Goal: Transaction & Acquisition: Book appointment/travel/reservation

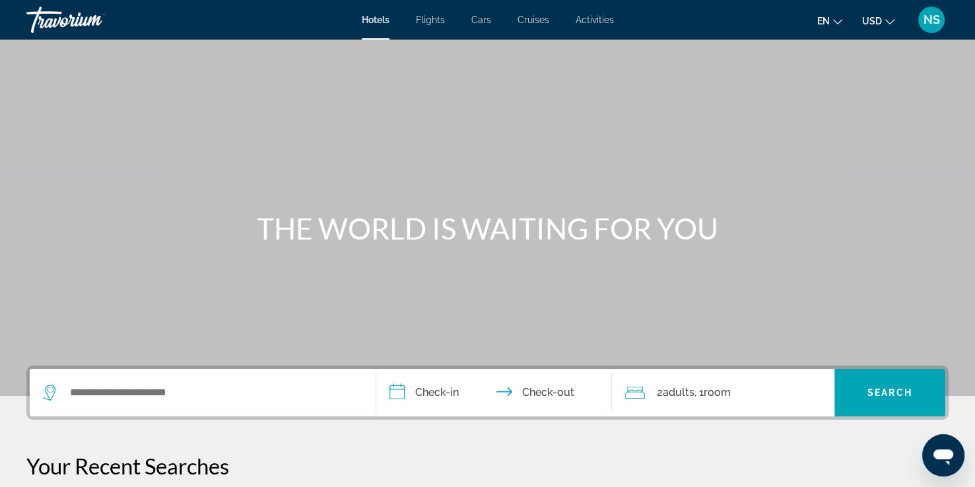
click at [594, 24] on span "Activities" at bounding box center [594, 20] width 38 height 11
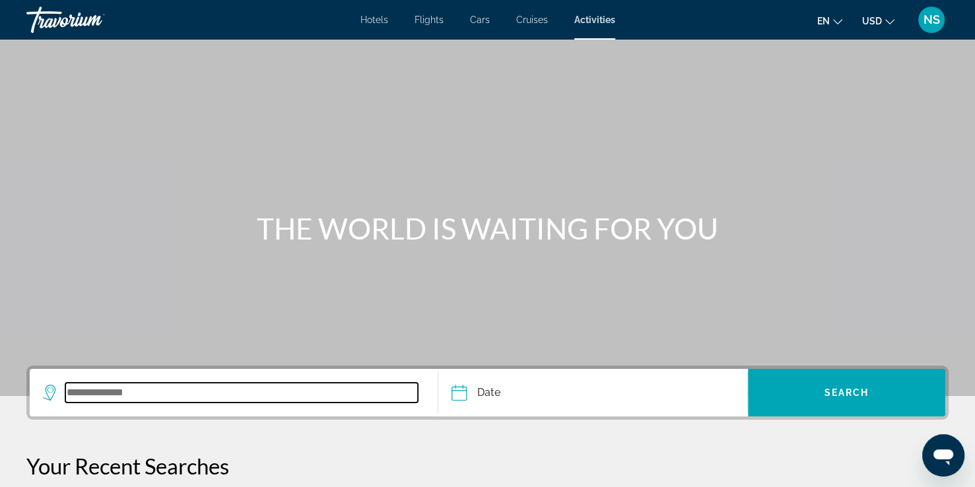
click at [316, 389] on input "Search widget" at bounding box center [241, 393] width 352 height 20
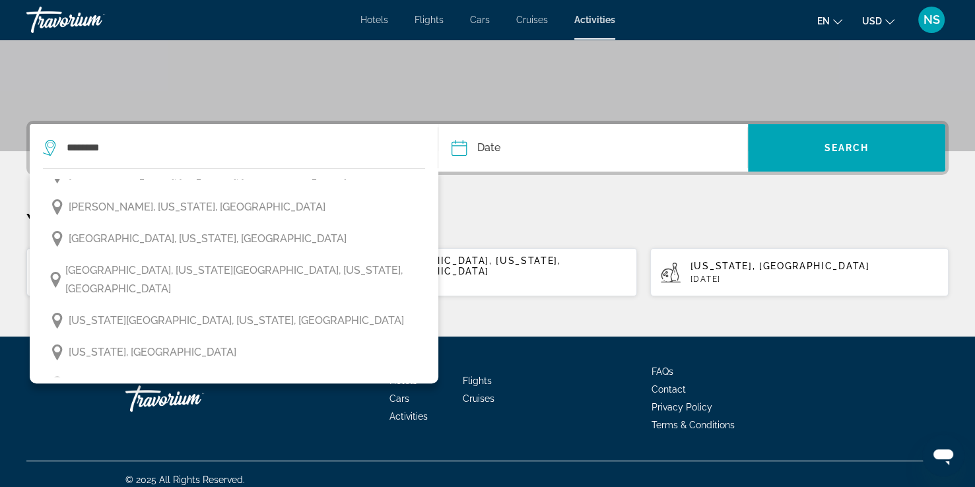
scroll to position [207, 0]
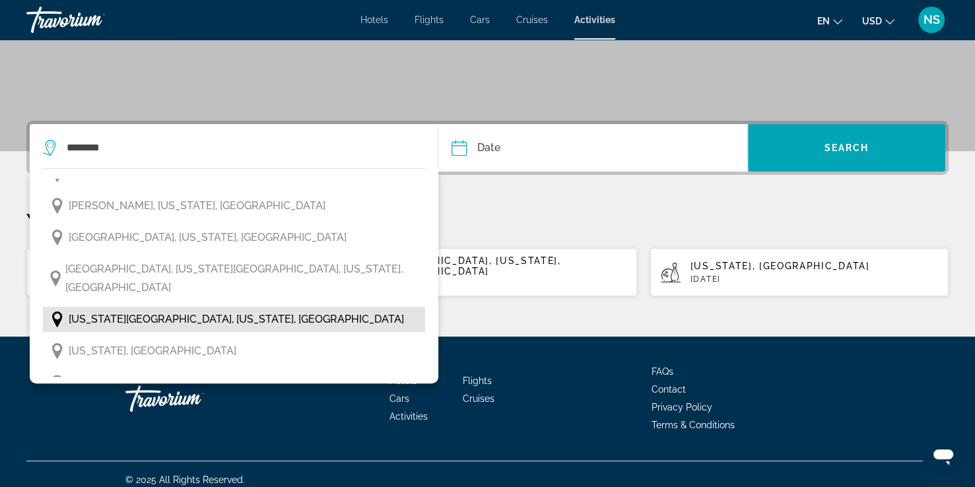
click at [179, 310] on span "[US_STATE][GEOGRAPHIC_DATA], [US_STATE], [GEOGRAPHIC_DATA]" at bounding box center [236, 319] width 335 height 18
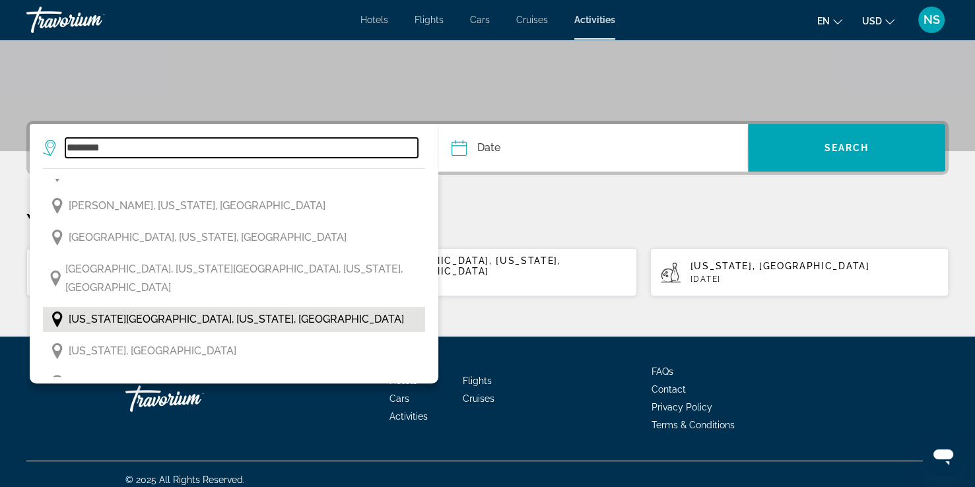
type input "**********"
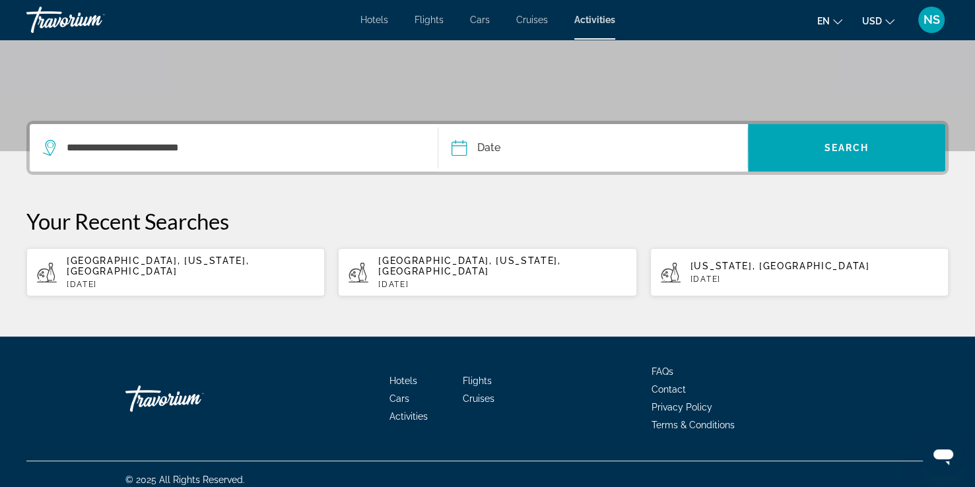
click at [558, 143] on input "Date" at bounding box center [524, 149] width 153 height 51
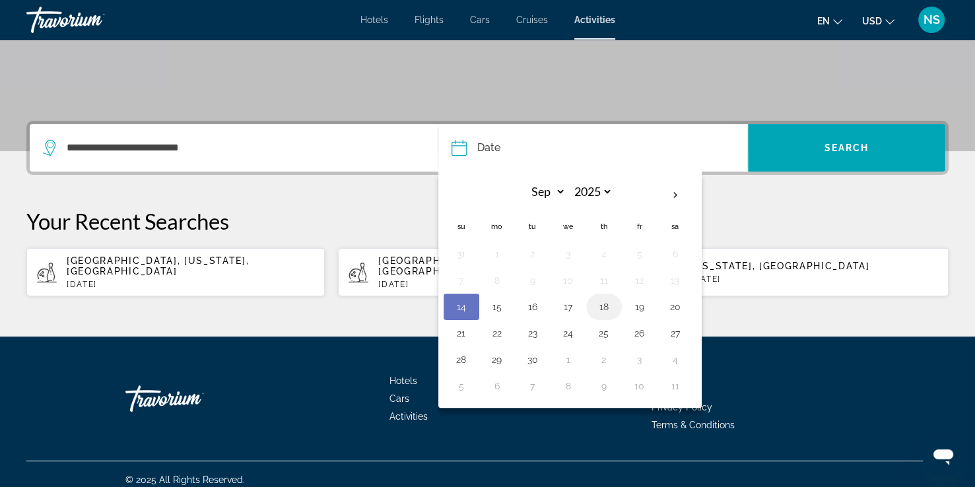
click at [601, 300] on button "18" at bounding box center [603, 307] width 21 height 18
type input "**********"
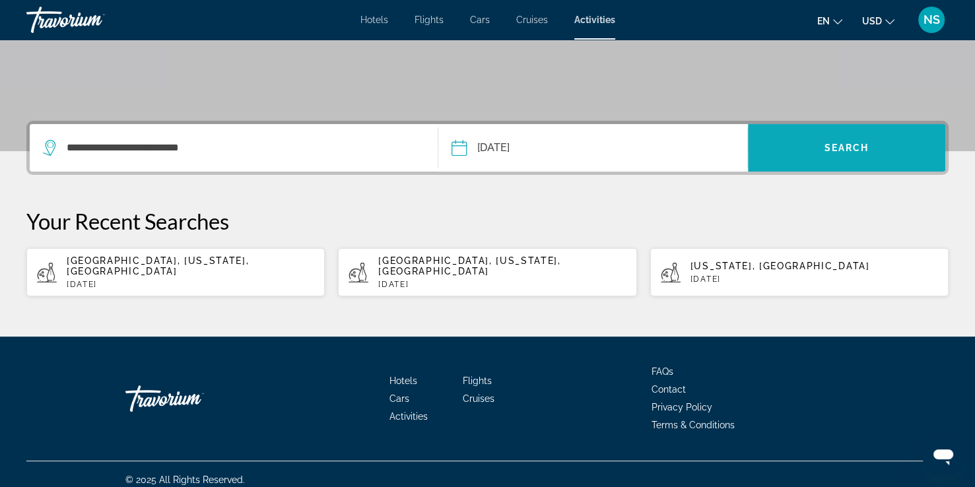
click at [861, 143] on span "Search" at bounding box center [846, 148] width 45 height 11
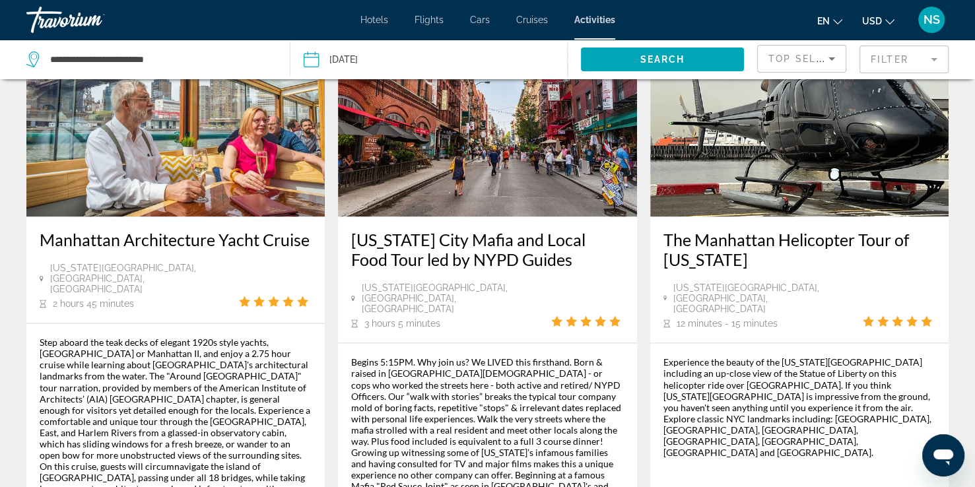
scroll to position [2059, 0]
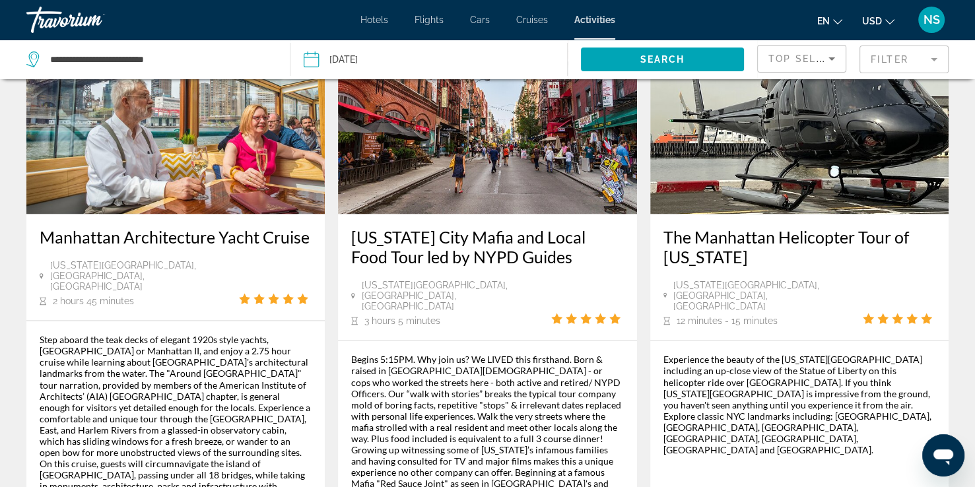
click at [830, 56] on icon "Sort by" at bounding box center [831, 59] width 16 height 16
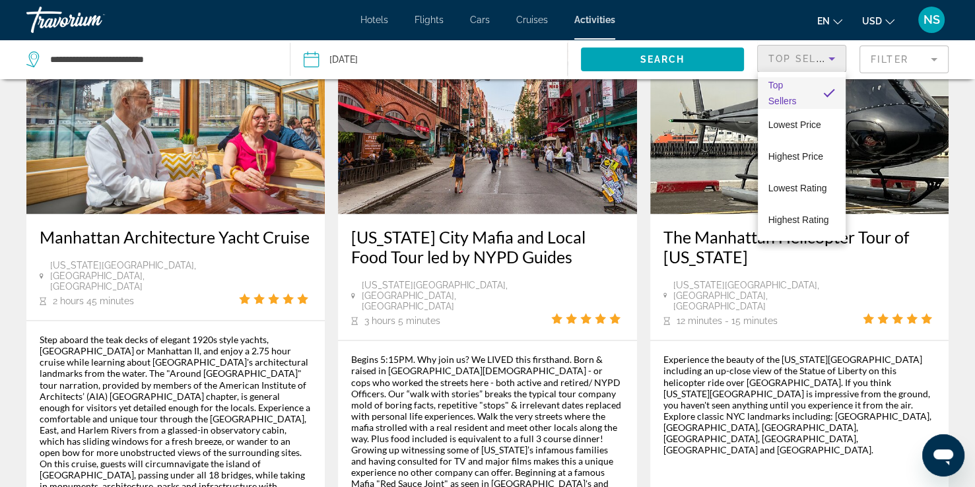
click at [830, 56] on div at bounding box center [487, 243] width 975 height 487
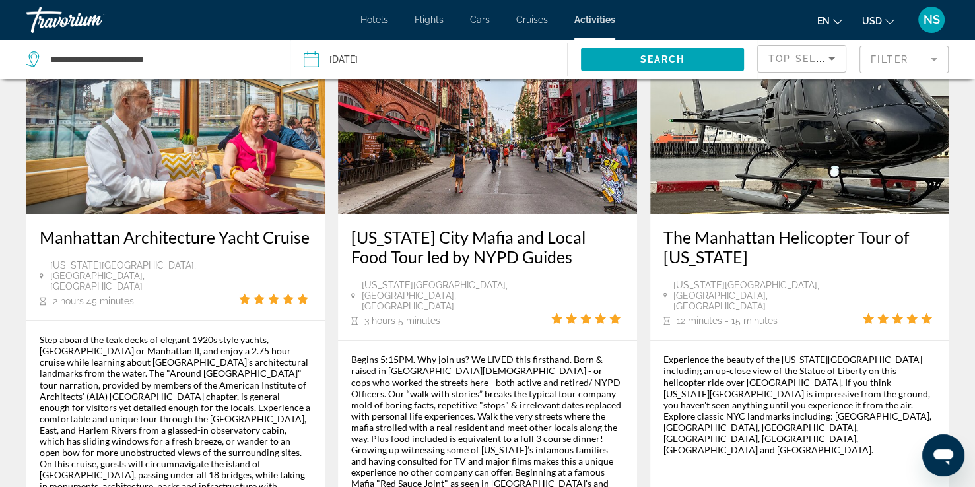
click at [935, 59] on mat-form-field "Filter" at bounding box center [903, 60] width 89 height 28
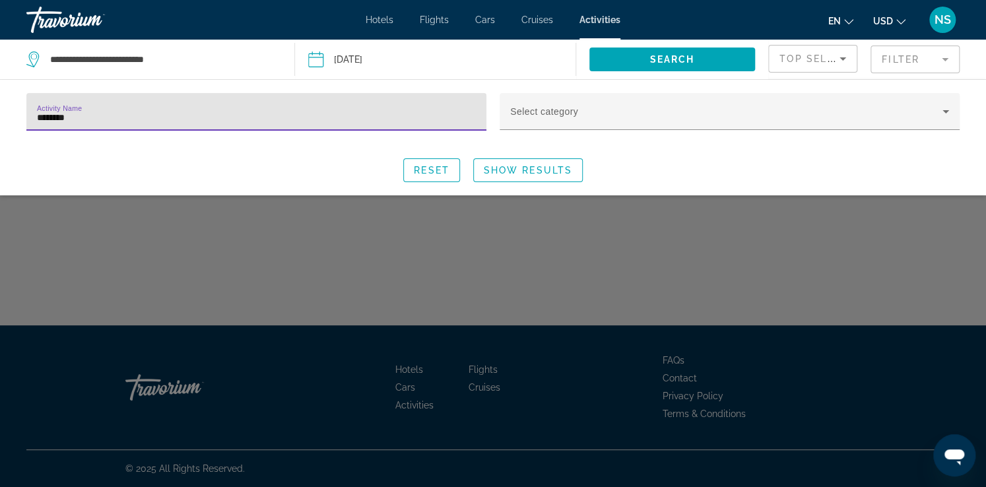
click at [50, 115] on input "********" at bounding box center [256, 118] width 439 height 16
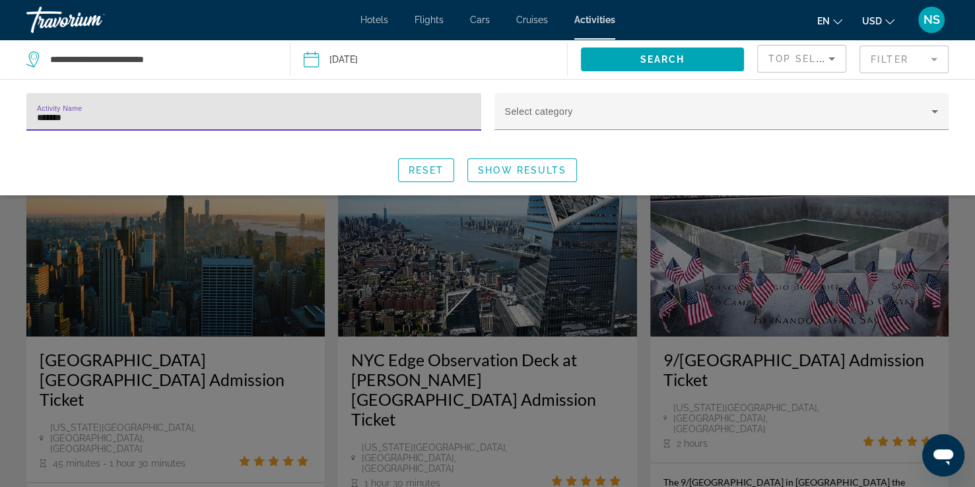
click at [98, 119] on input "*******" at bounding box center [254, 118] width 434 height 16
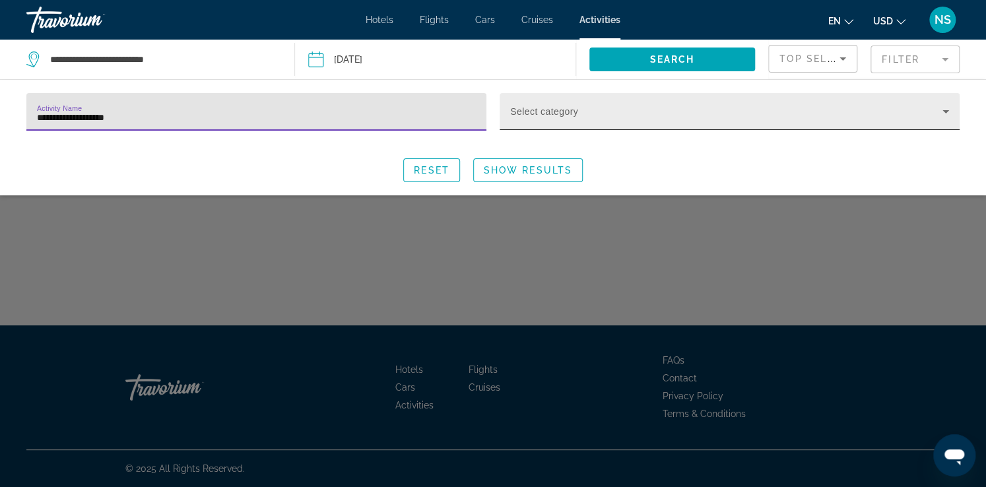
type input "**********"
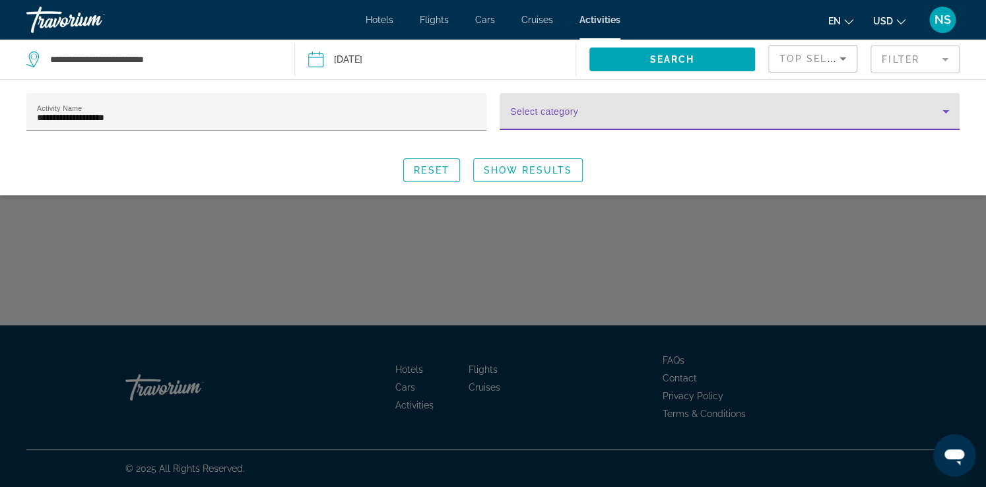
click at [950, 108] on icon "Search widget" at bounding box center [946, 112] width 16 height 16
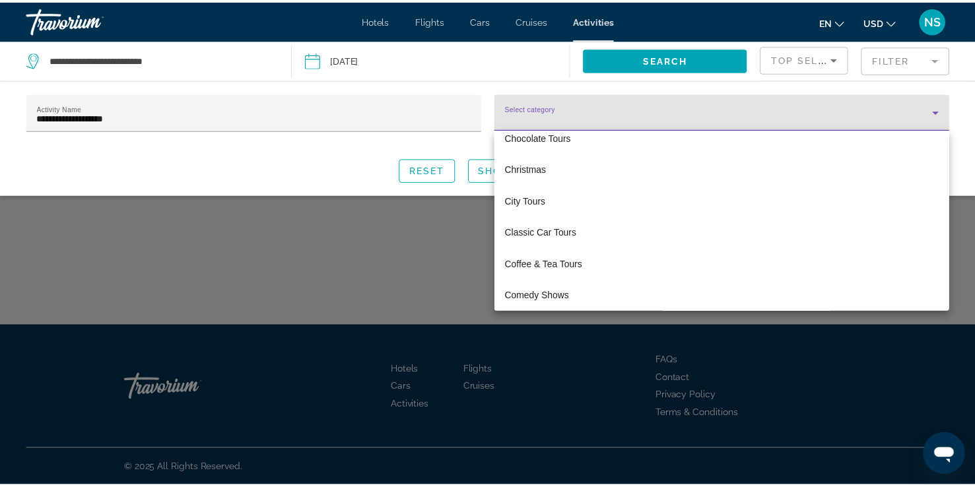
scroll to position [843, 0]
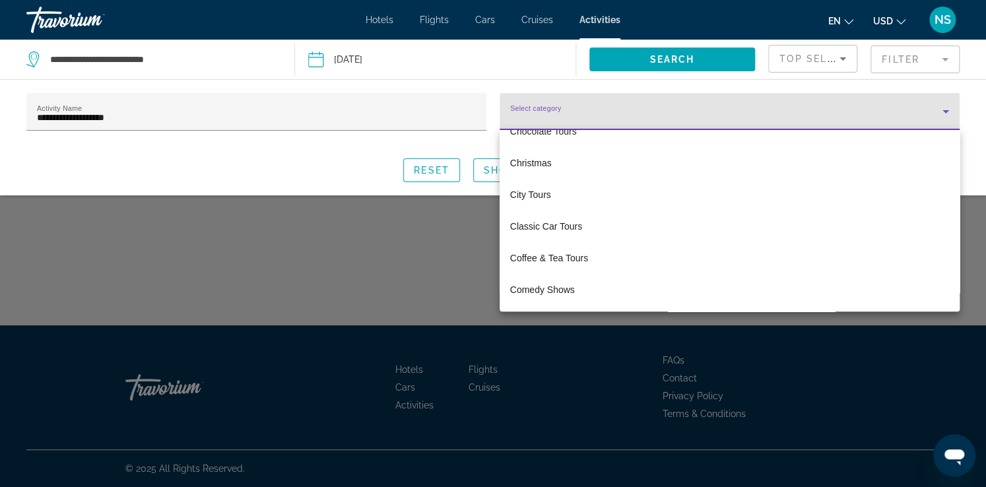
click at [954, 312] on div at bounding box center [493, 243] width 986 height 487
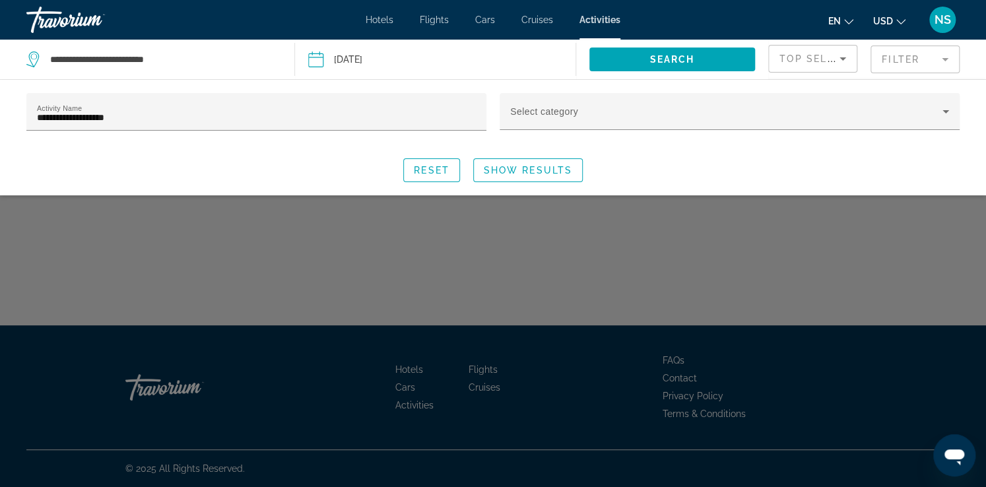
click at [955, 313] on div "Search widget" at bounding box center [493, 339] width 986 height 296
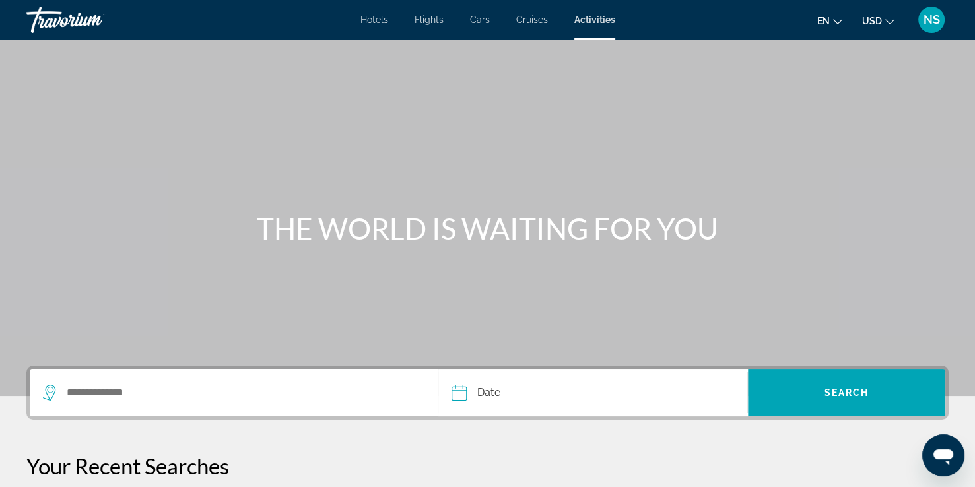
click at [583, 28] on div "Hotels Flights Cars Cruises Activities Hotels Flights Cars Cruises Activities e…" at bounding box center [487, 20] width 975 height 34
click at [206, 405] on div "Search widget" at bounding box center [233, 393] width 381 height 48
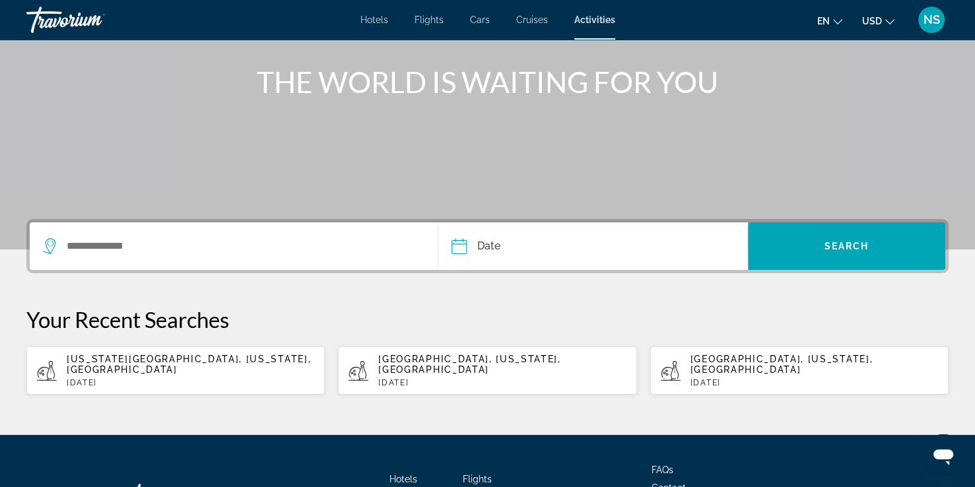
scroll to position [245, 0]
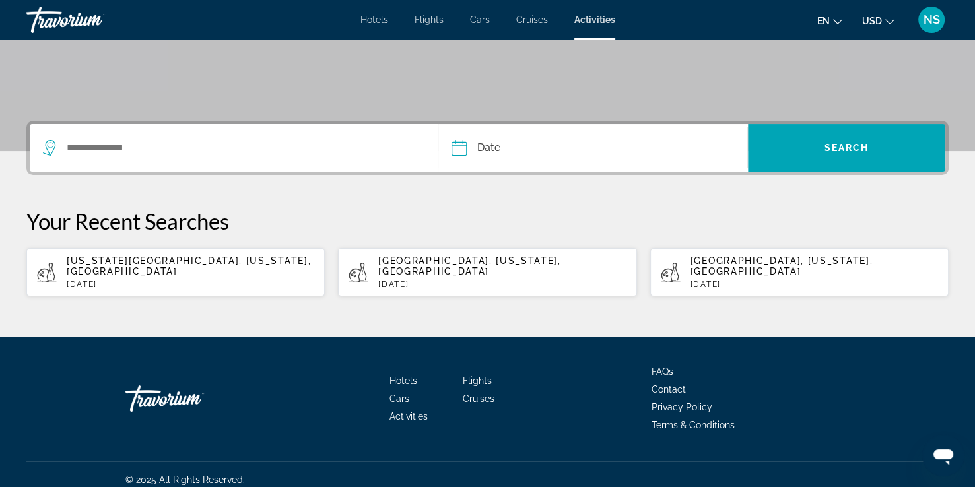
click at [148, 280] on p "[DATE]" at bounding box center [190, 284] width 247 height 9
type input "**********"
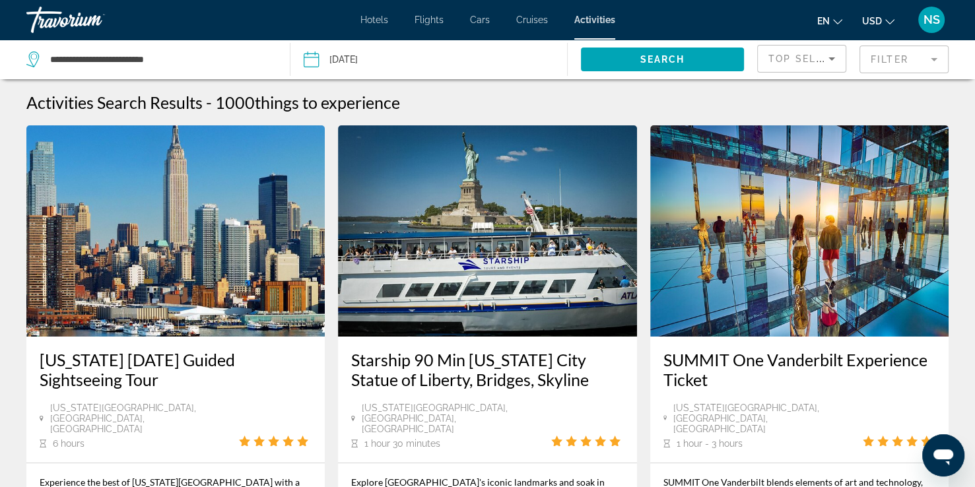
click at [934, 57] on mat-form-field "Filter" at bounding box center [903, 60] width 89 height 28
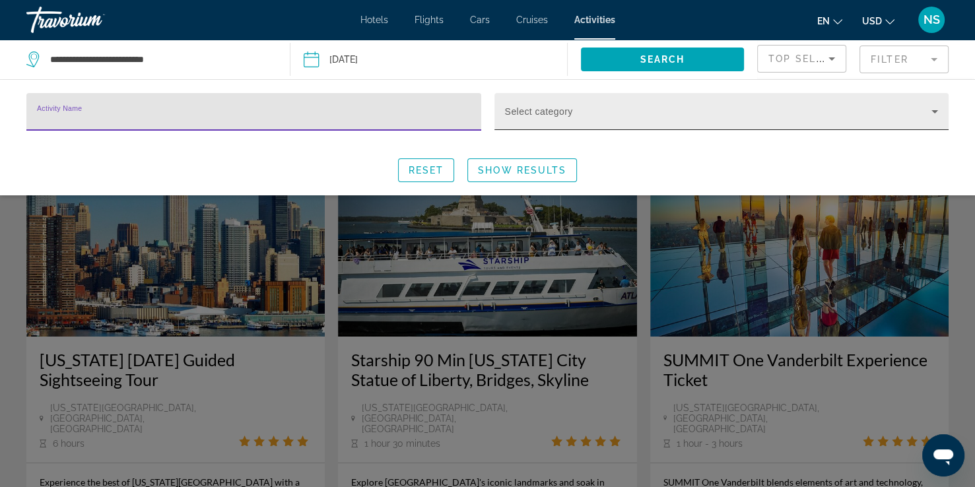
click at [936, 112] on icon "Search widget" at bounding box center [934, 112] width 16 height 16
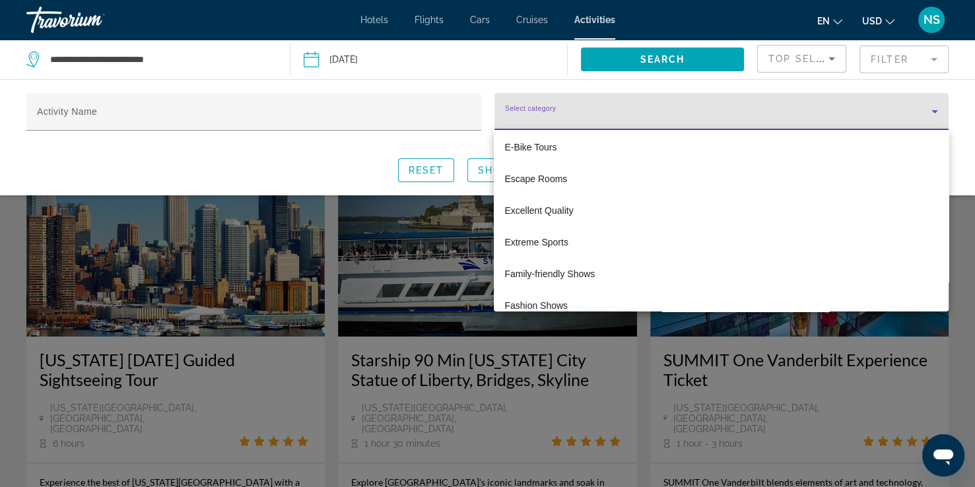
scroll to position [1486, 0]
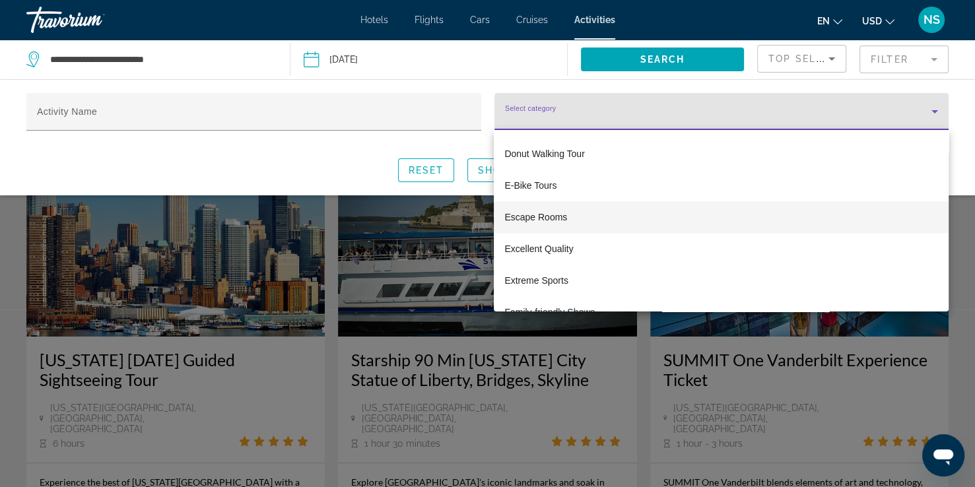
click at [550, 217] on span "Escape Rooms" at bounding box center [535, 217] width 63 height 16
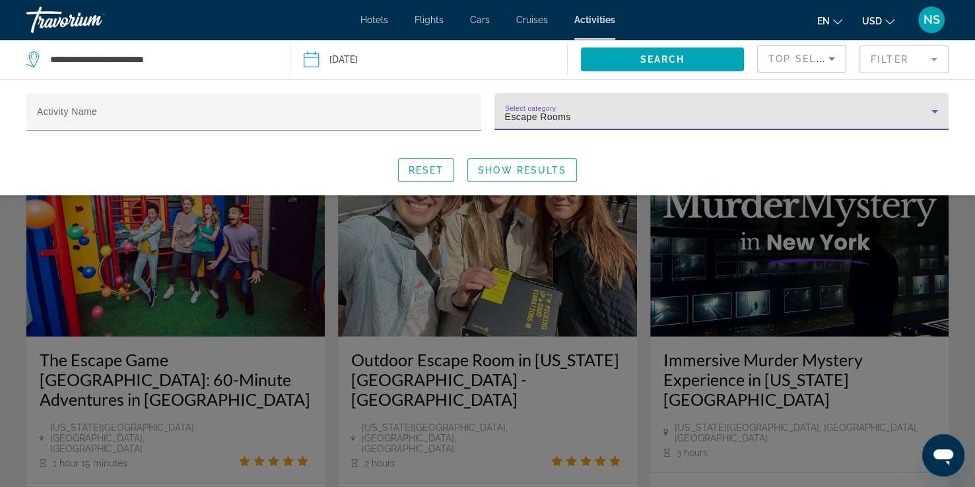
click at [156, 282] on div "Search widget" at bounding box center [487, 339] width 975 height 296
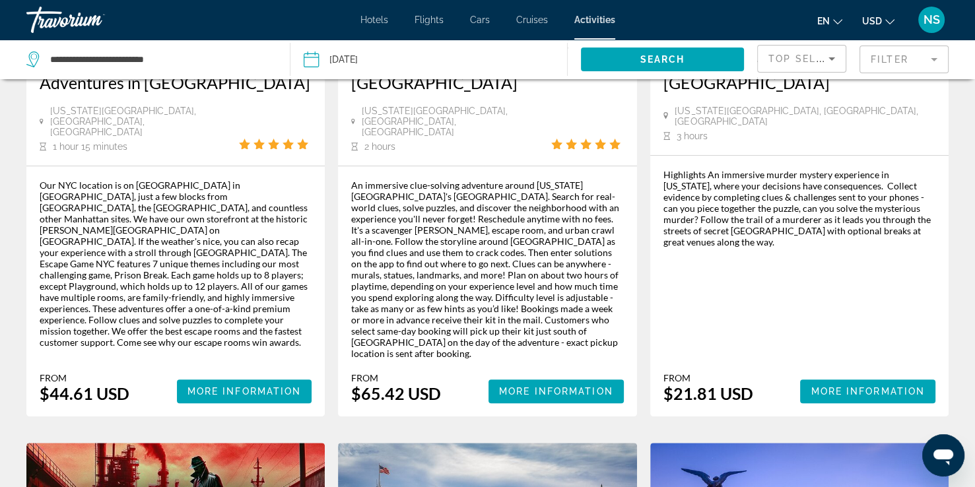
scroll to position [319, 0]
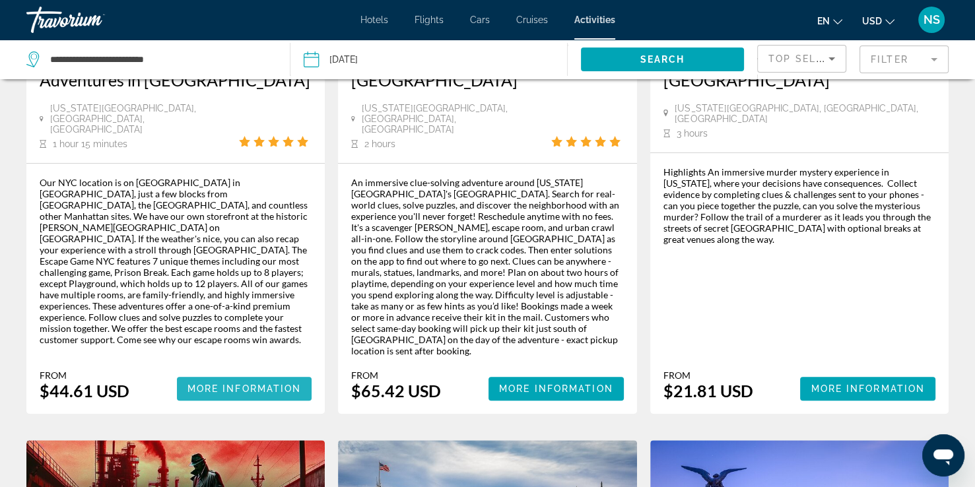
click at [222, 383] on span "More Information" at bounding box center [244, 388] width 114 height 11
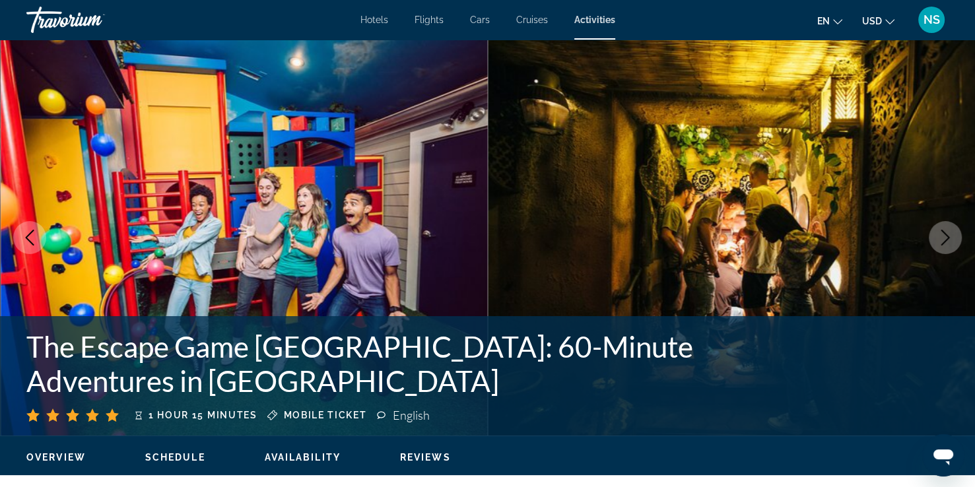
click at [944, 241] on icon "Next image" at bounding box center [945, 238] width 9 height 16
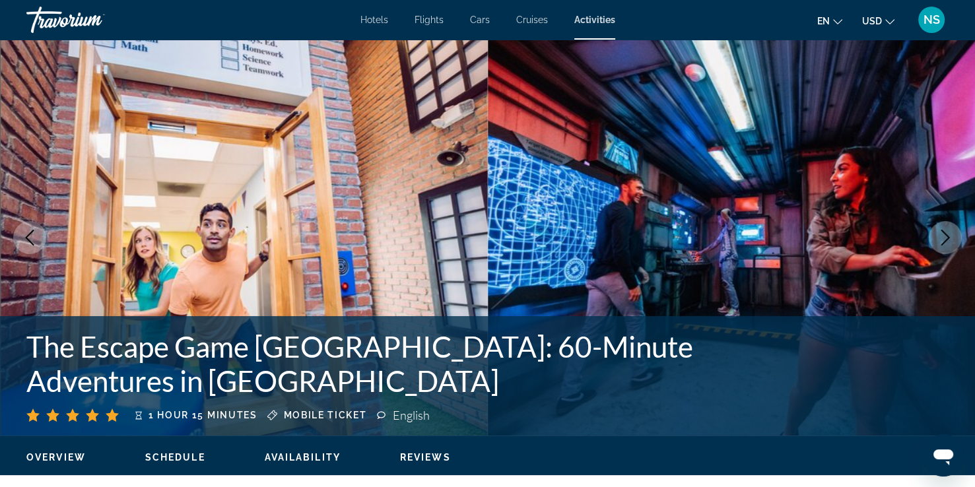
click at [944, 241] on icon "Next image" at bounding box center [945, 238] width 9 height 16
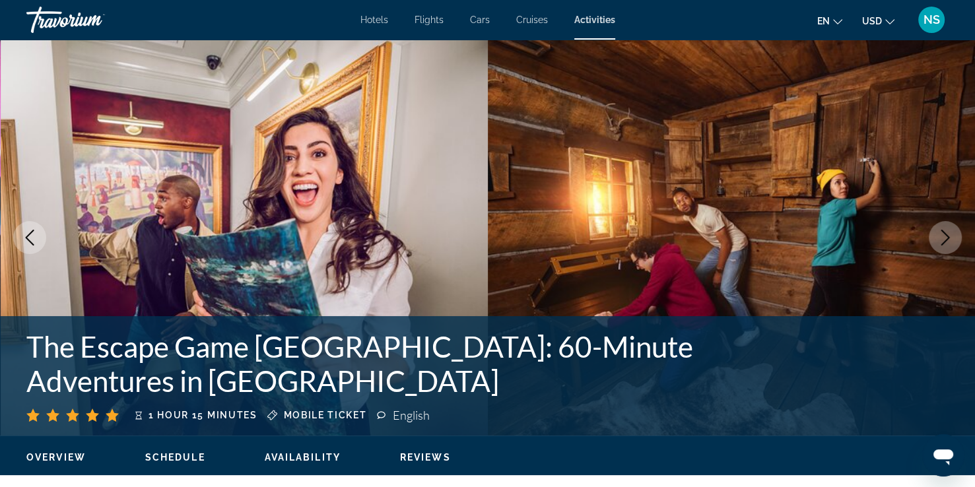
click at [945, 243] on icon "Next image" at bounding box center [945, 238] width 16 height 16
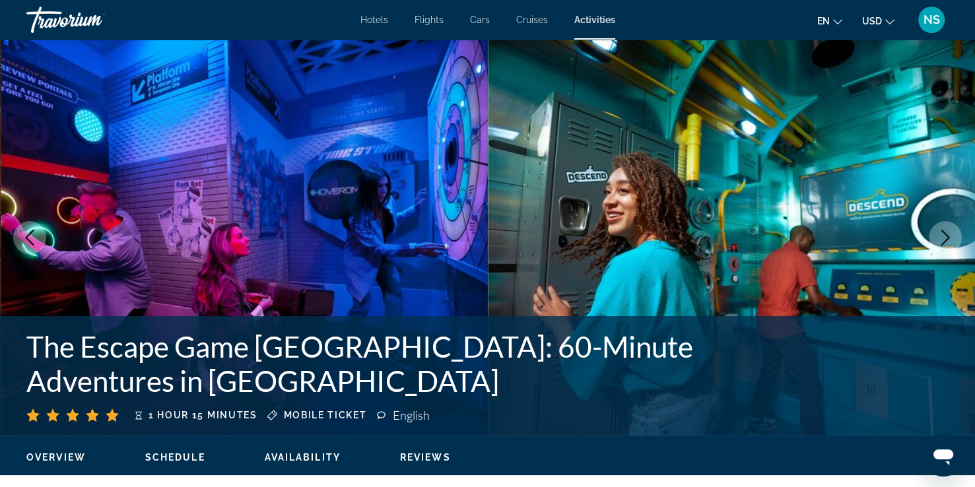
click at [945, 245] on icon "Next image" at bounding box center [945, 238] width 16 height 16
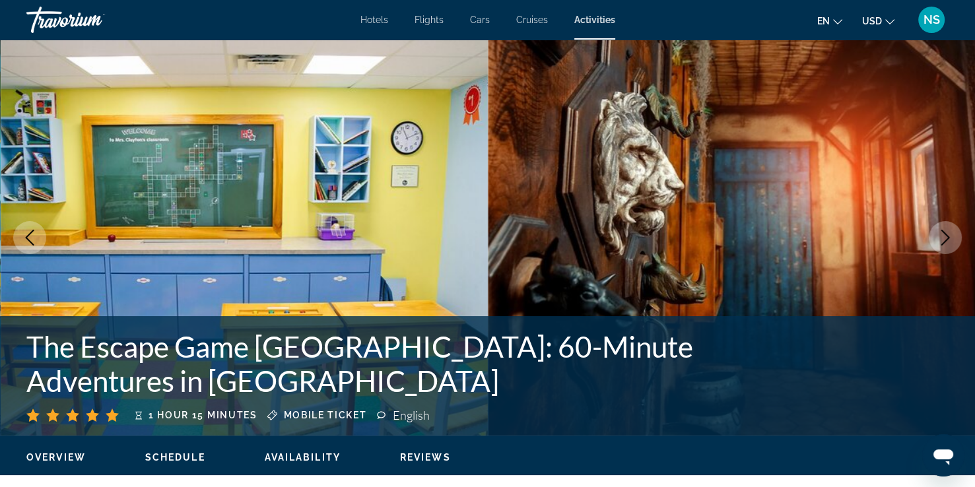
click at [942, 238] on icon "Next image" at bounding box center [945, 238] width 16 height 16
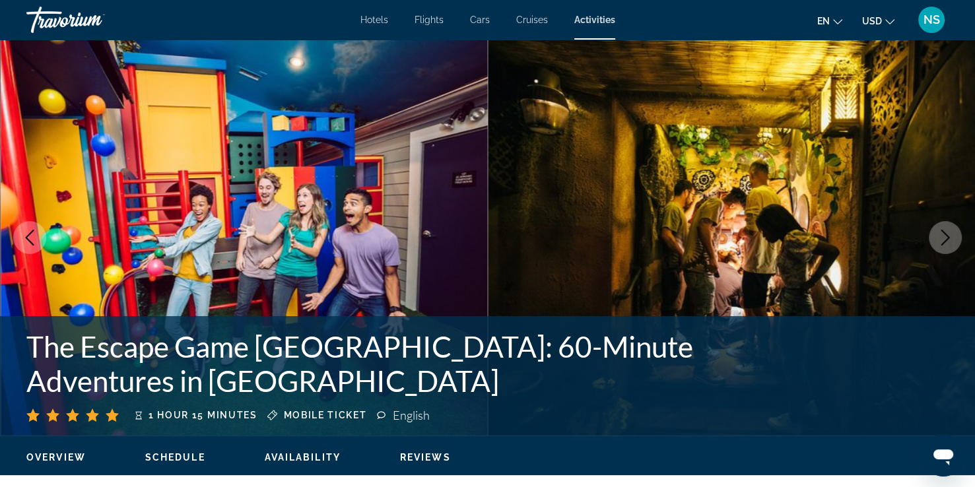
click at [942, 239] on icon "Next image" at bounding box center [945, 238] width 16 height 16
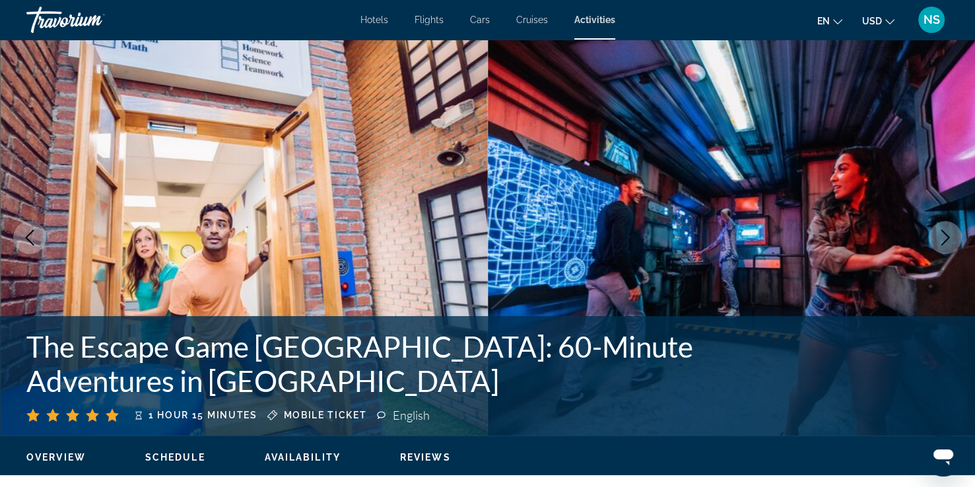
click at [942, 241] on icon "Next image" at bounding box center [945, 238] width 16 height 16
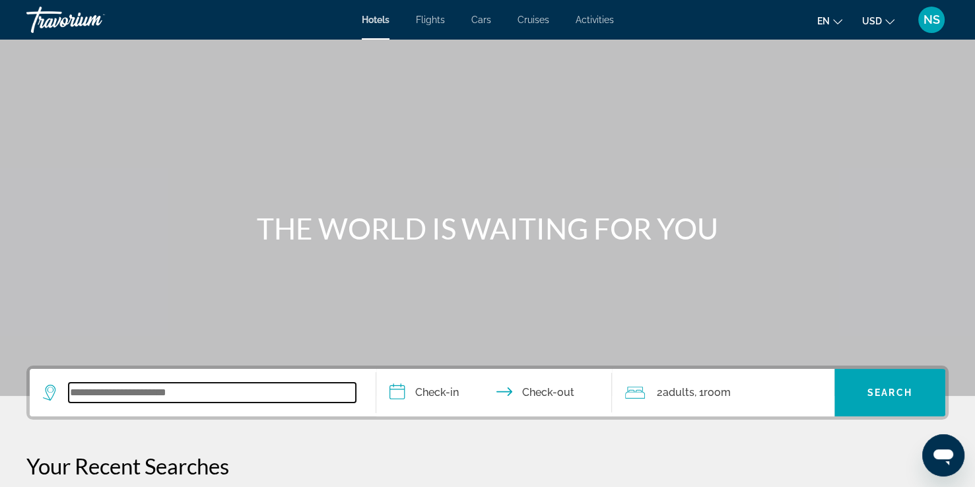
click at [268, 397] on input "Search widget" at bounding box center [212, 393] width 287 height 20
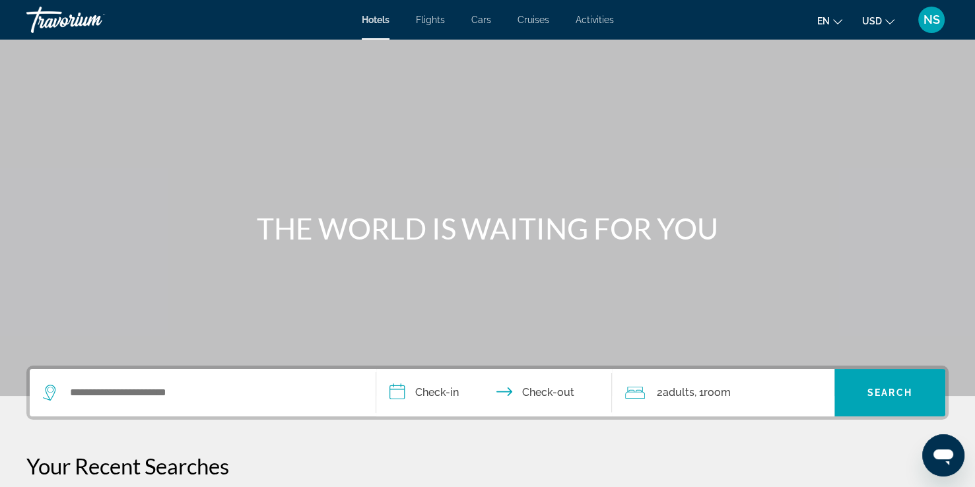
click at [423, 22] on span "Flights" at bounding box center [430, 20] width 29 height 11
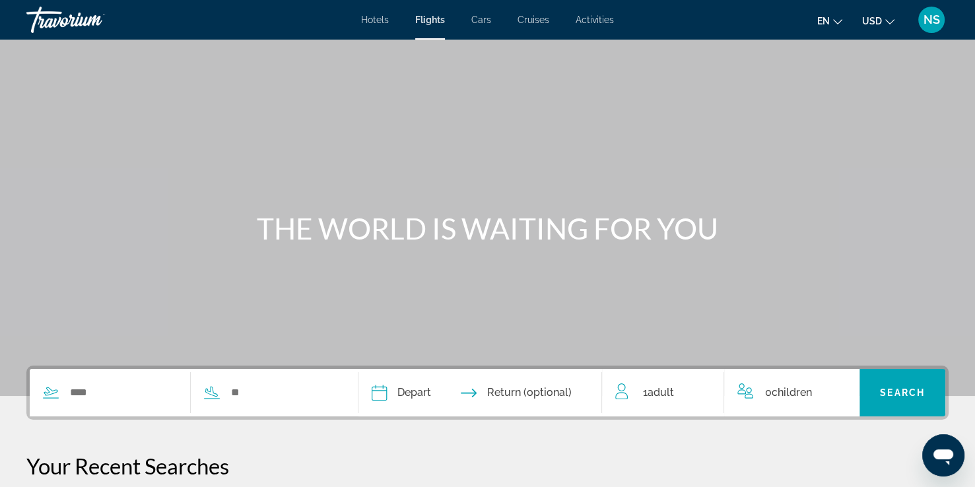
click at [48, 396] on icon "Search widget" at bounding box center [51, 393] width 16 height 16
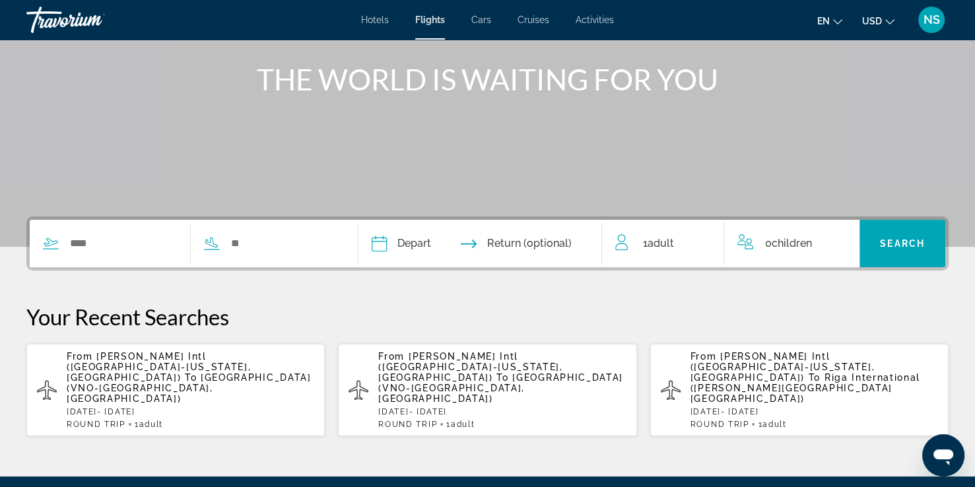
scroll to position [268, 0]
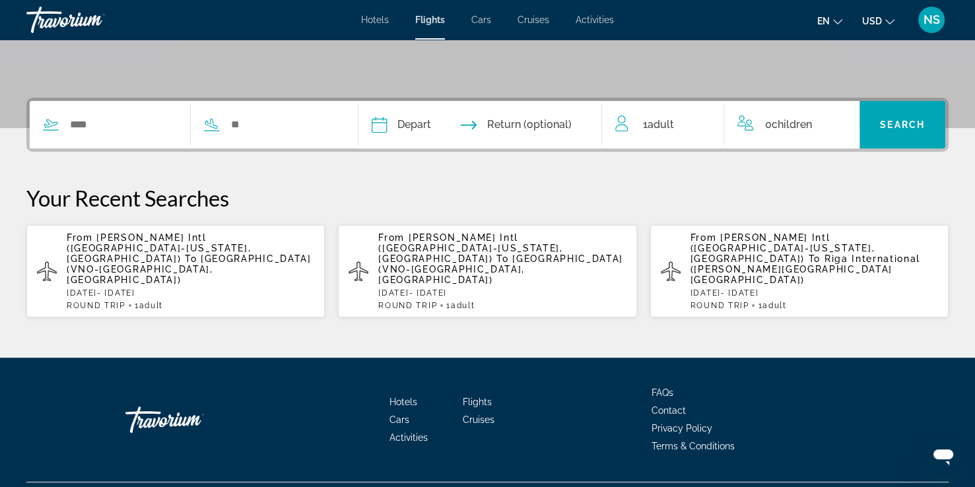
click at [45, 125] on icon "Search widget" at bounding box center [51, 123] width 14 height 9
click at [61, 126] on div "Search widget" at bounding box center [110, 125] width 160 height 20
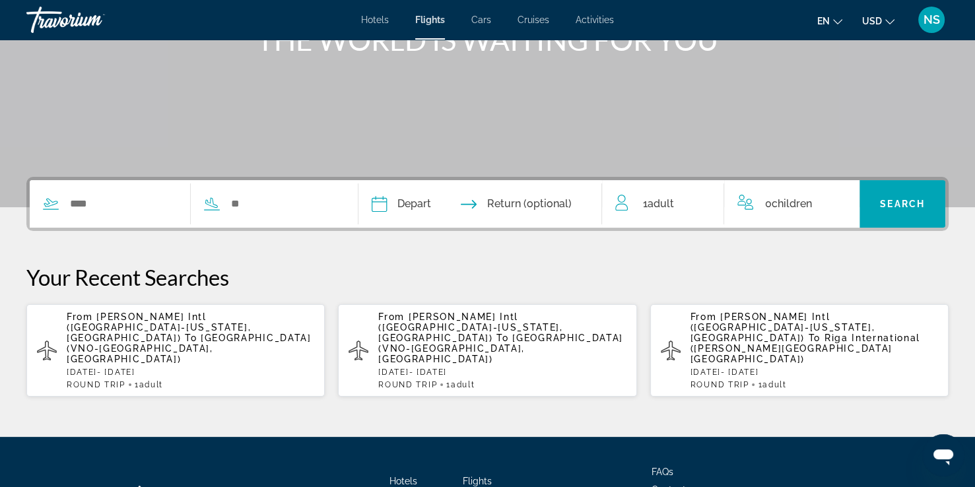
scroll to position [185, 0]
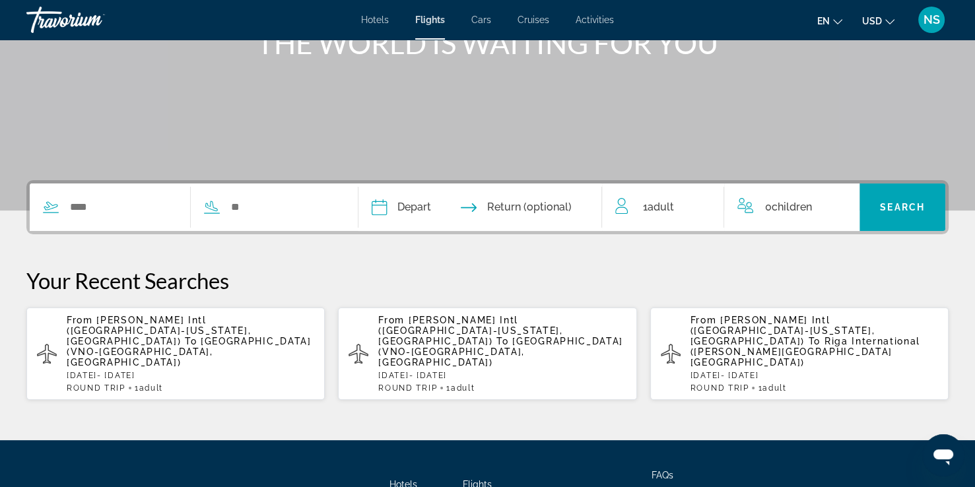
click at [49, 204] on icon "Search widget" at bounding box center [51, 207] width 16 height 16
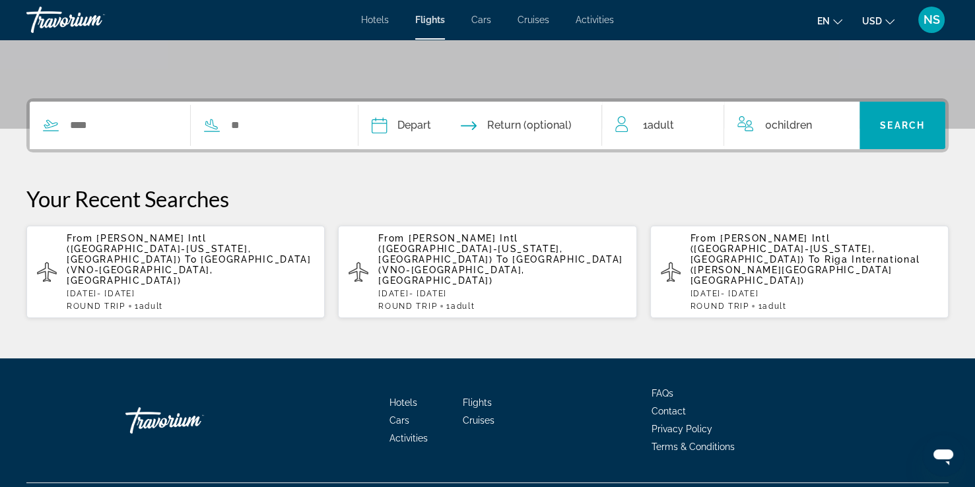
scroll to position [268, 0]
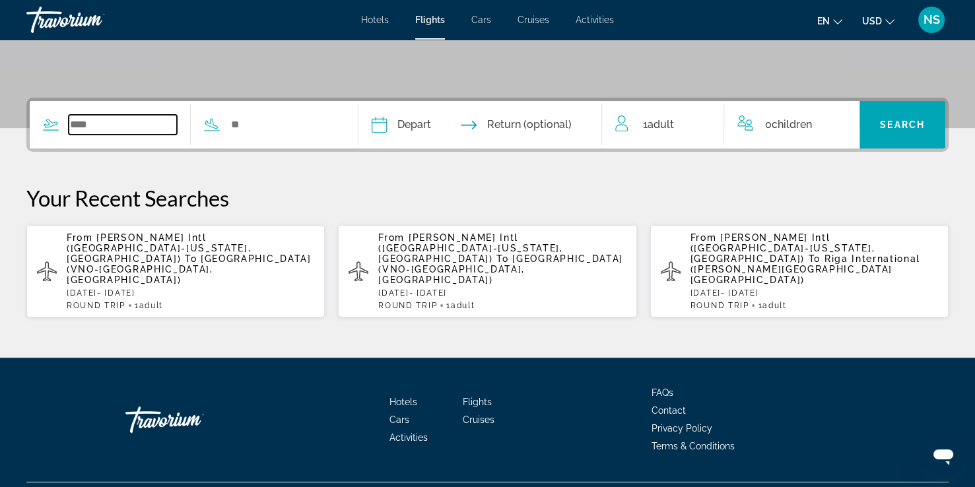
click at [87, 127] on input "Search widget" at bounding box center [123, 125] width 108 height 20
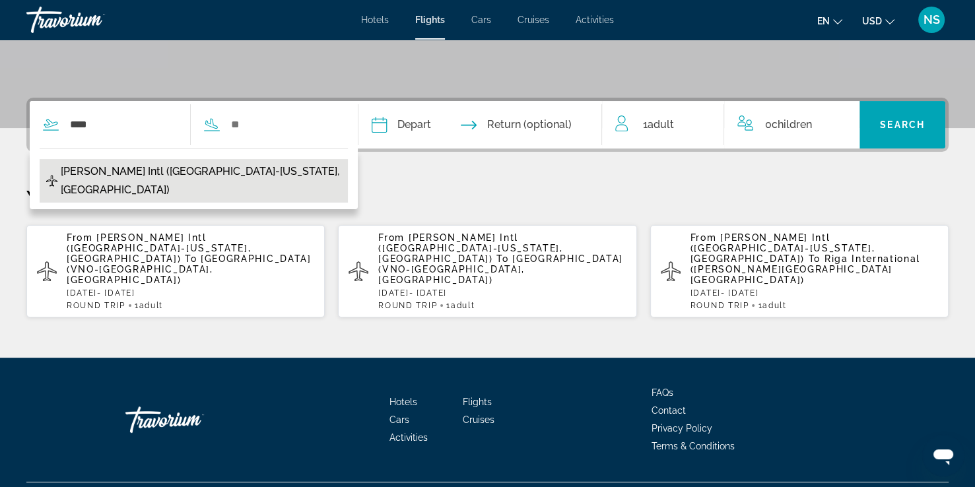
click at [100, 174] on span "John F Kennedy Intl (JFK-New York, US)" at bounding box center [201, 180] width 280 height 37
type input "**********"
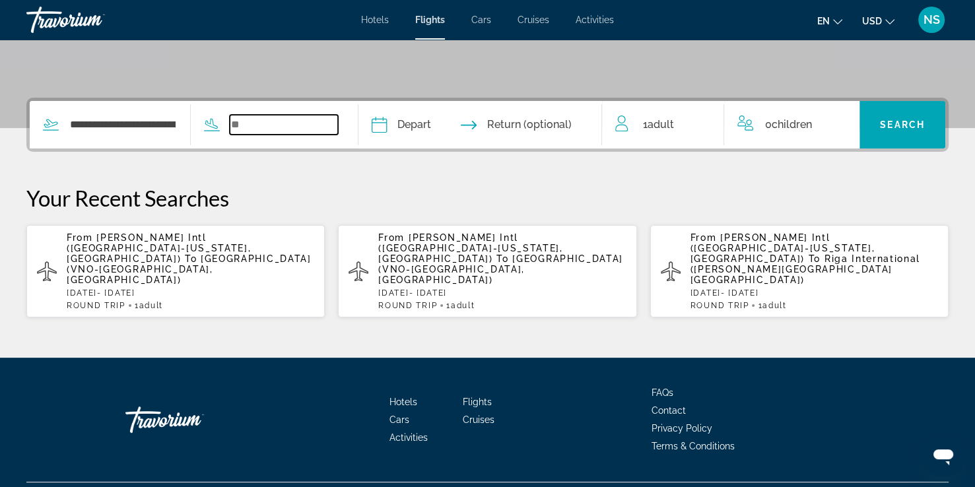
click at [260, 127] on input "Search widget" at bounding box center [284, 125] width 108 height 20
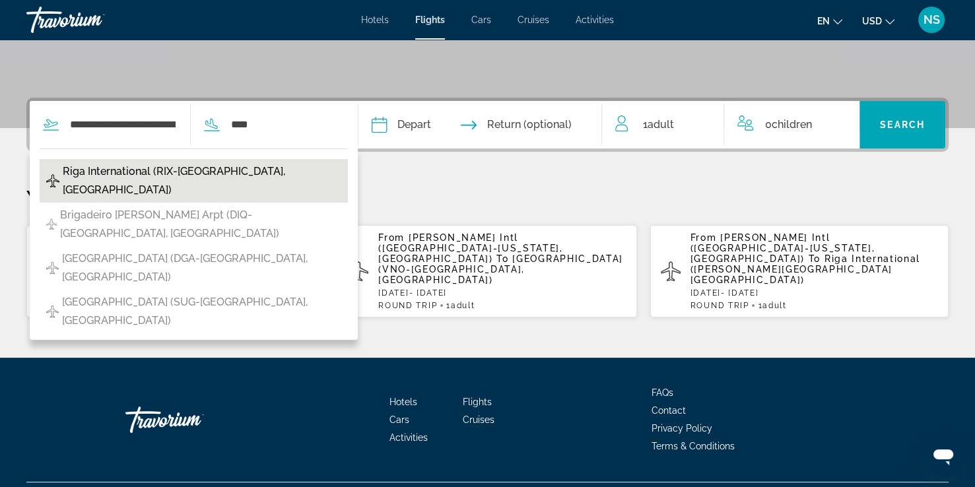
click at [196, 170] on span "Riga International (RIX-Riga, Latvia)" at bounding box center [202, 180] width 278 height 37
type input "**********"
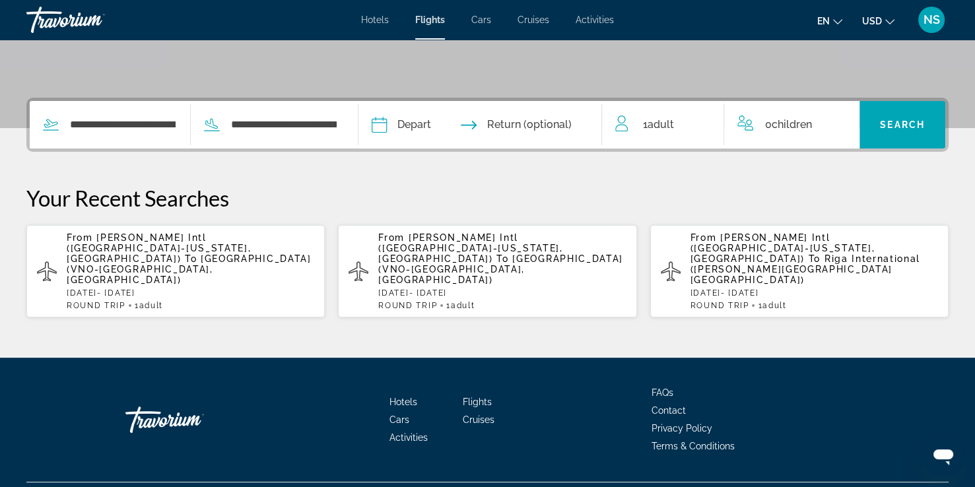
click at [408, 120] on input "Depart date" at bounding box center [428, 126] width 120 height 51
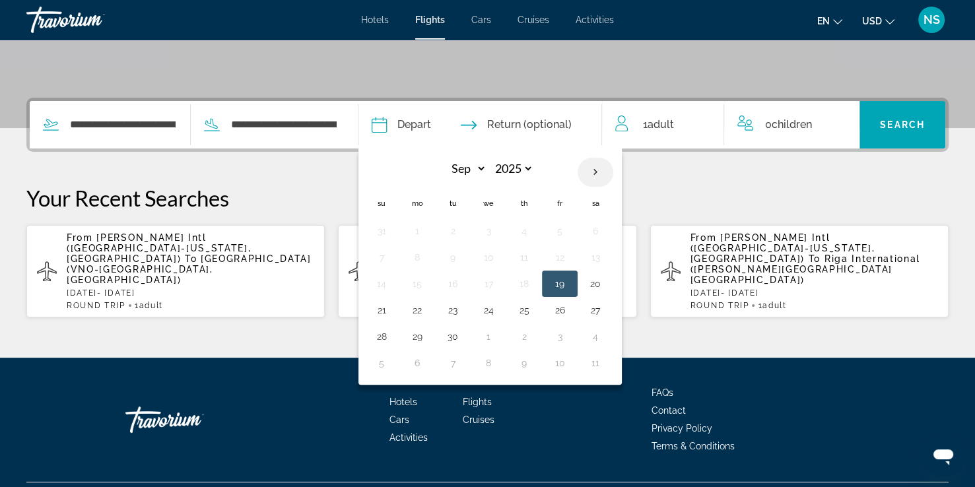
click at [613, 172] on th "Next month" at bounding box center [595, 172] width 36 height 29
select select "*"
click at [570, 252] on button "10" at bounding box center [559, 257] width 21 height 18
type input "**********"
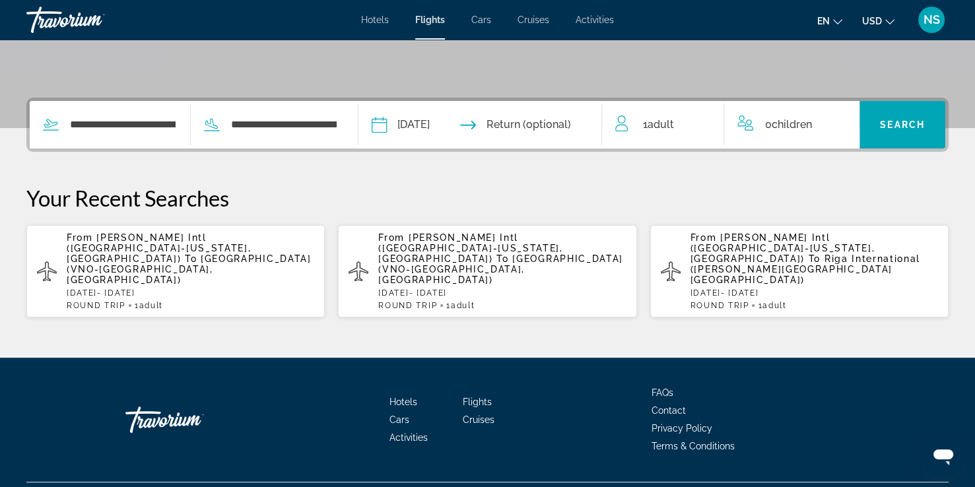
click at [586, 123] on input "Return date" at bounding box center [546, 126] width 120 height 51
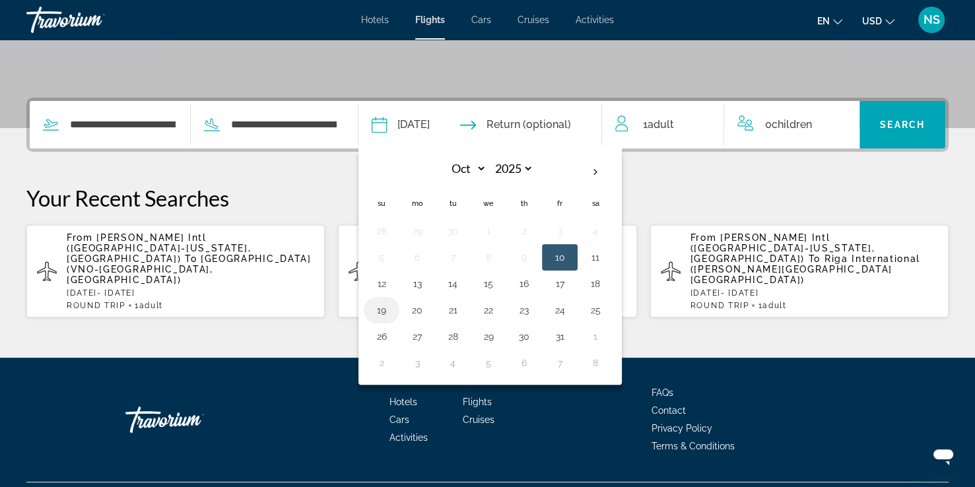
click at [392, 307] on button "19" at bounding box center [381, 310] width 21 height 18
type input "**********"
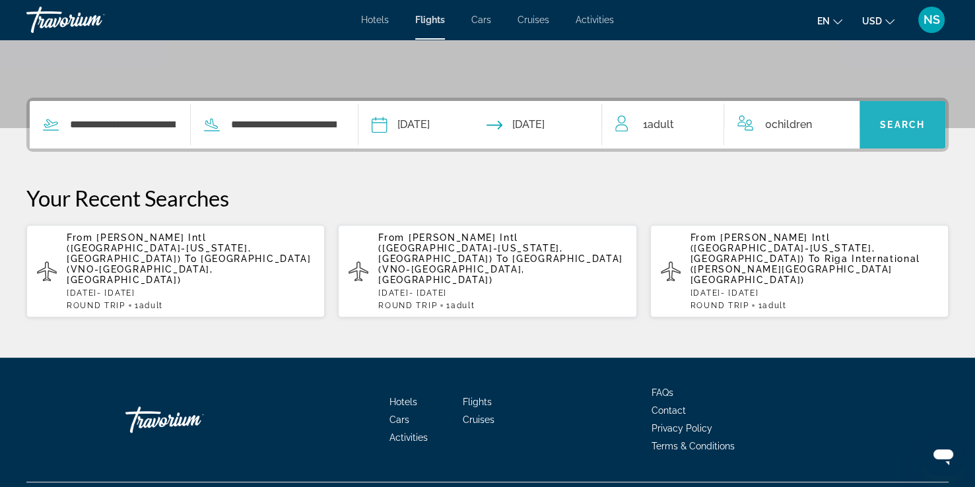
click at [898, 117] on span "Search widget" at bounding box center [902, 125] width 86 height 32
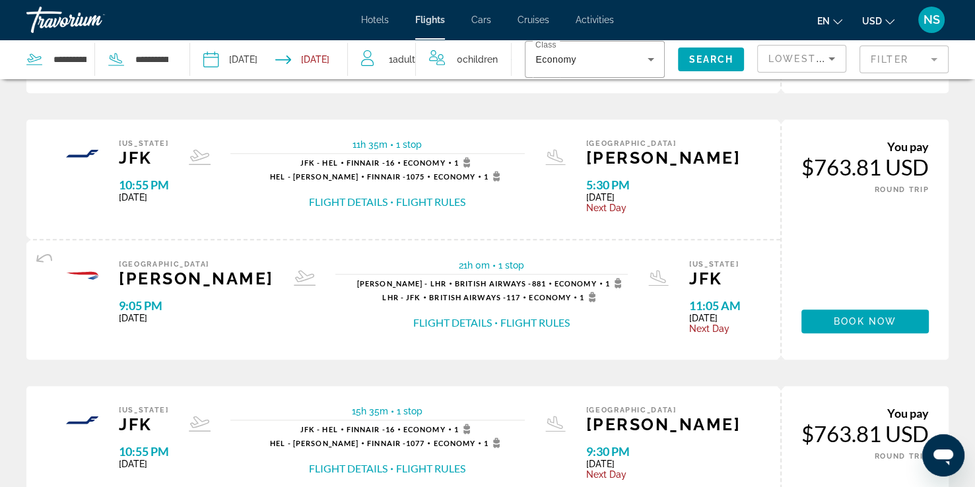
scroll to position [1111, 0]
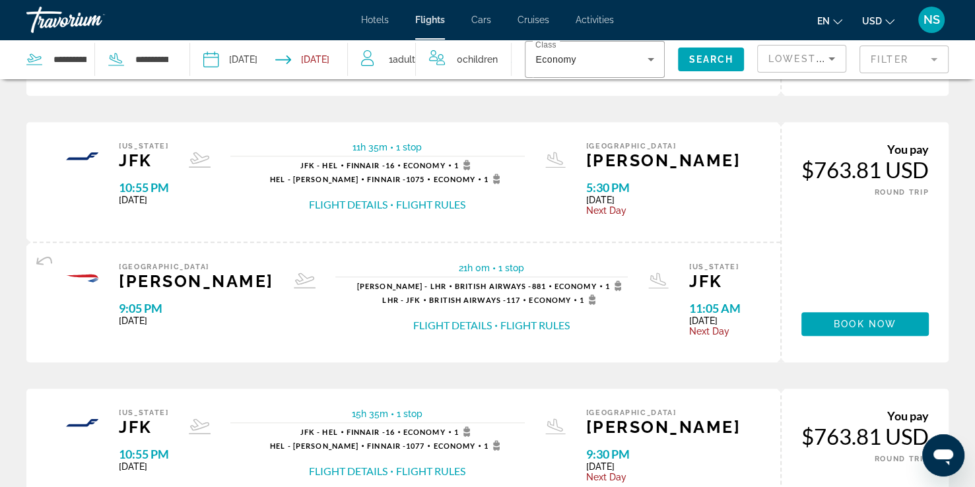
click at [387, 203] on button "Flight Details" at bounding box center [348, 204] width 79 height 15
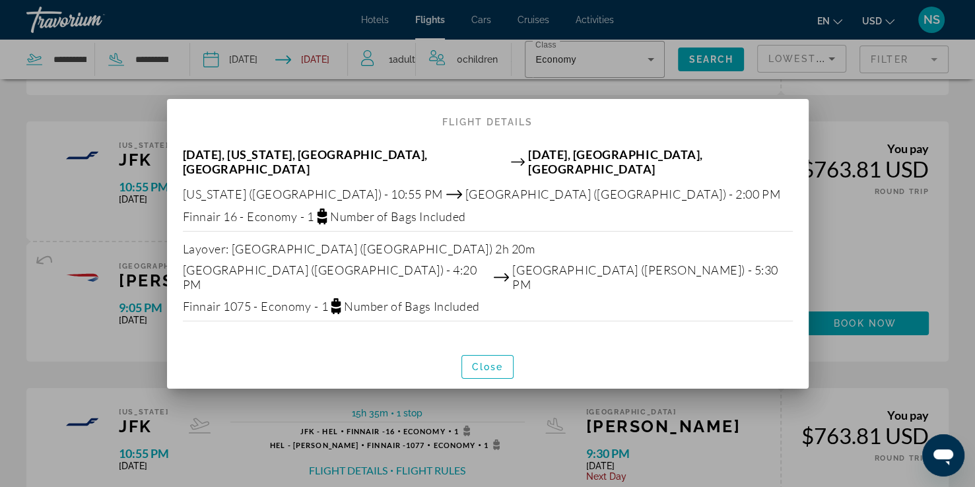
scroll to position [0, 0]
click at [481, 362] on span "Close" at bounding box center [488, 367] width 32 height 11
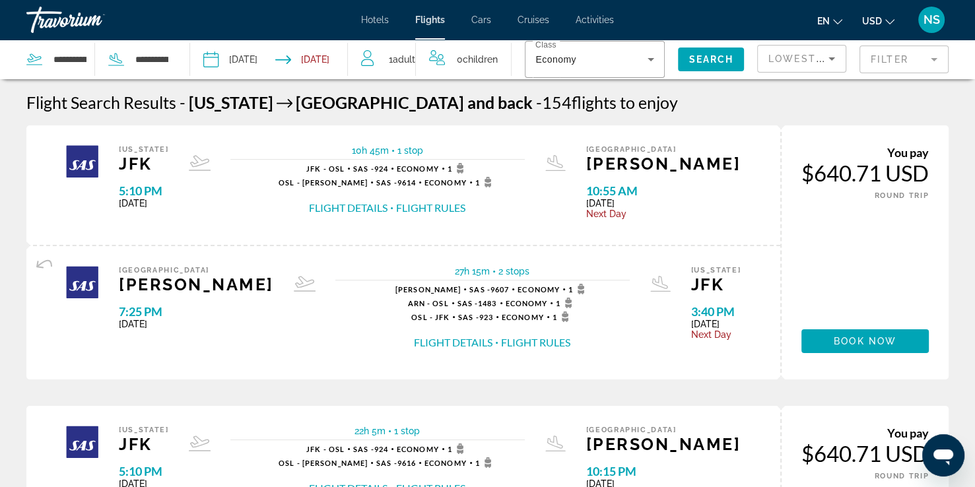
scroll to position [1111, 0]
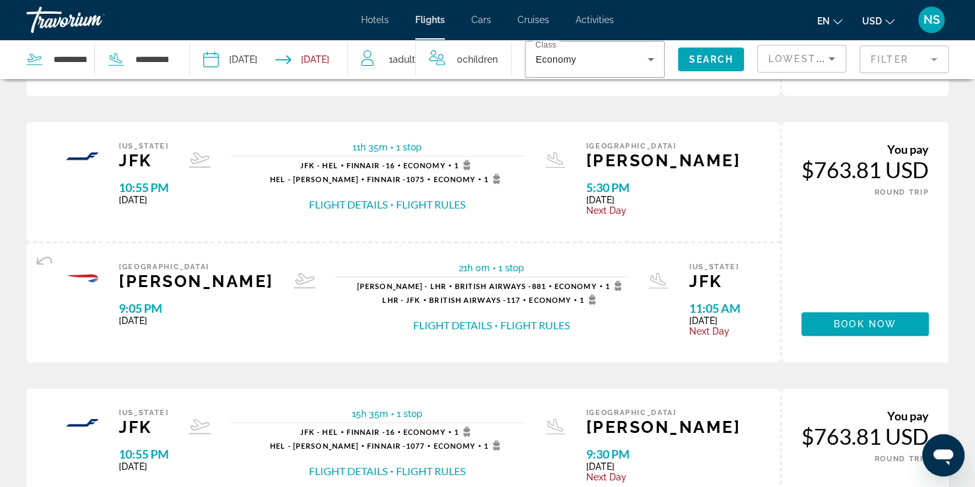
click at [413, 320] on button "Flight Details" at bounding box center [452, 325] width 79 height 15
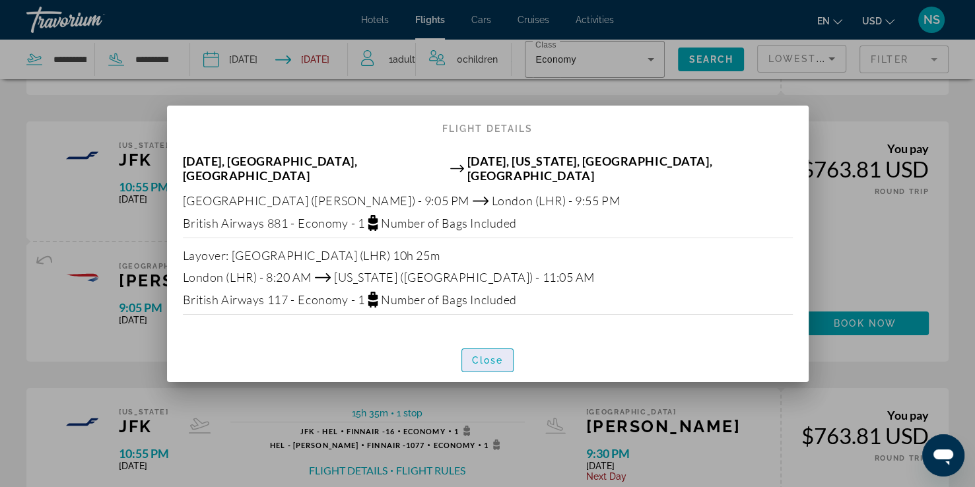
click at [490, 355] on span "Close" at bounding box center [488, 360] width 32 height 11
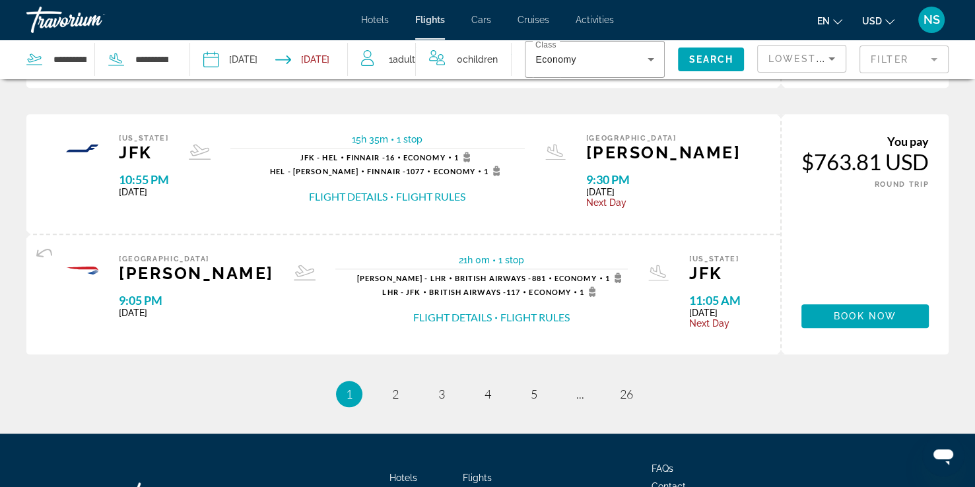
scroll to position [1399, 0]
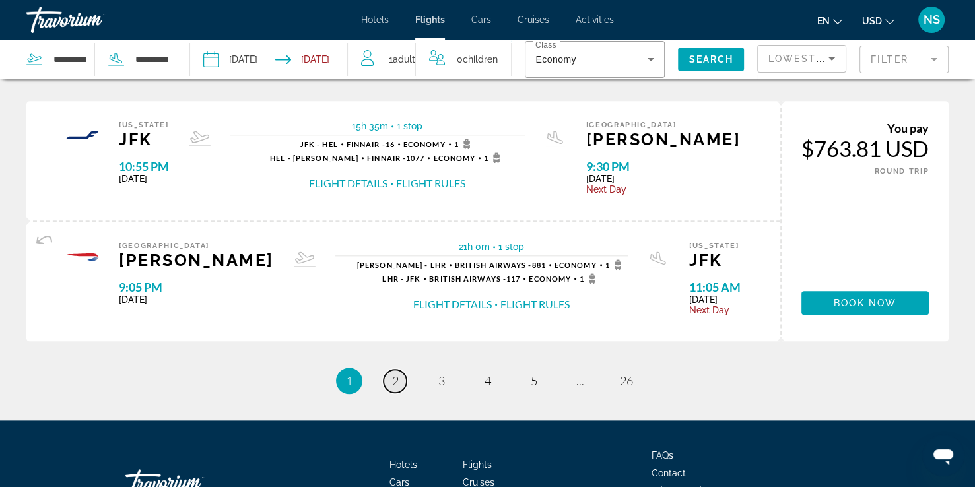
click at [394, 375] on span "2" at bounding box center [395, 380] width 7 height 15
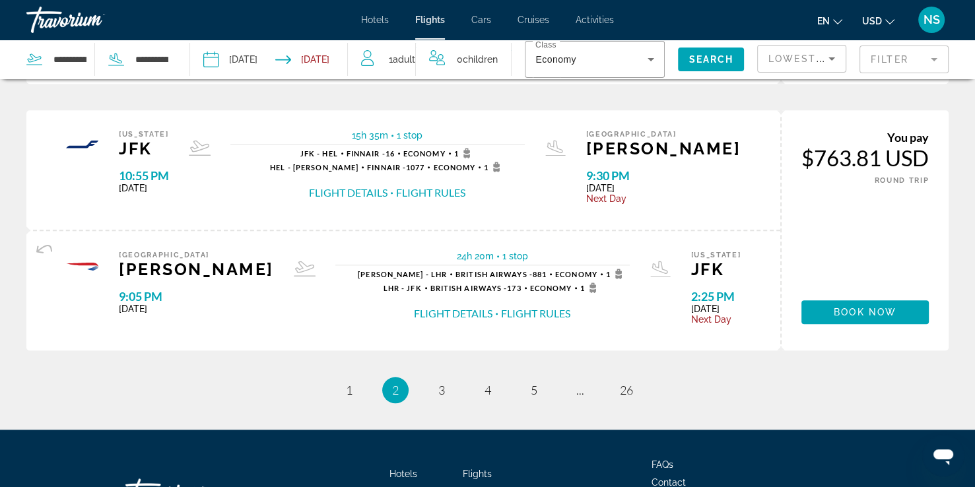
scroll to position [1346, 0]
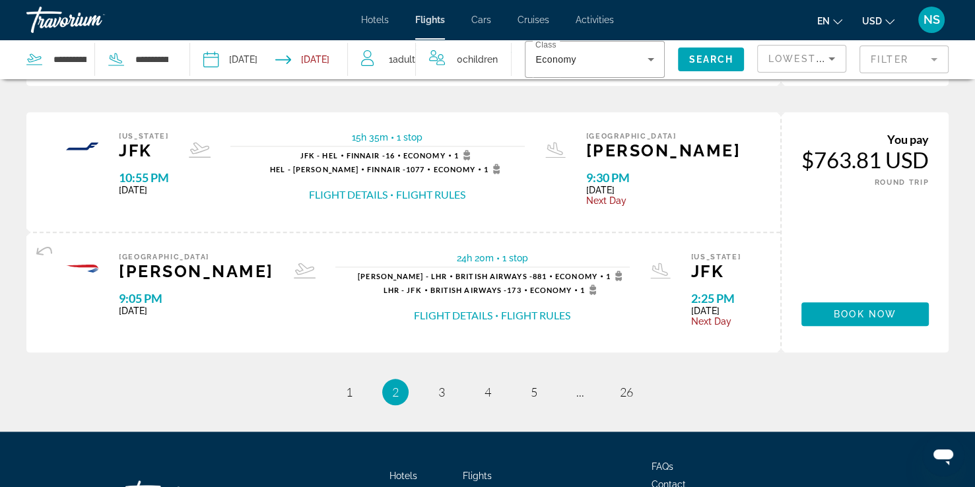
click at [375, 192] on button "Flight Details" at bounding box center [348, 194] width 79 height 15
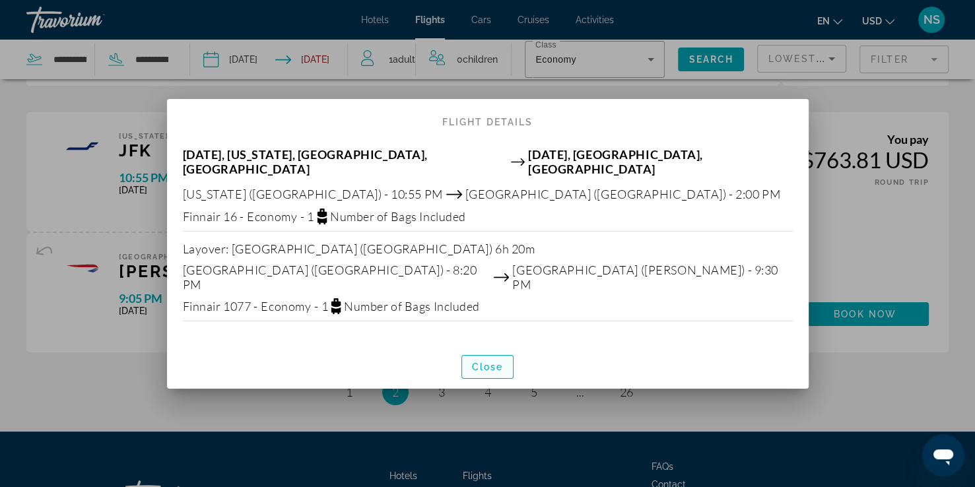
click at [485, 362] on span "Close" at bounding box center [488, 367] width 32 height 11
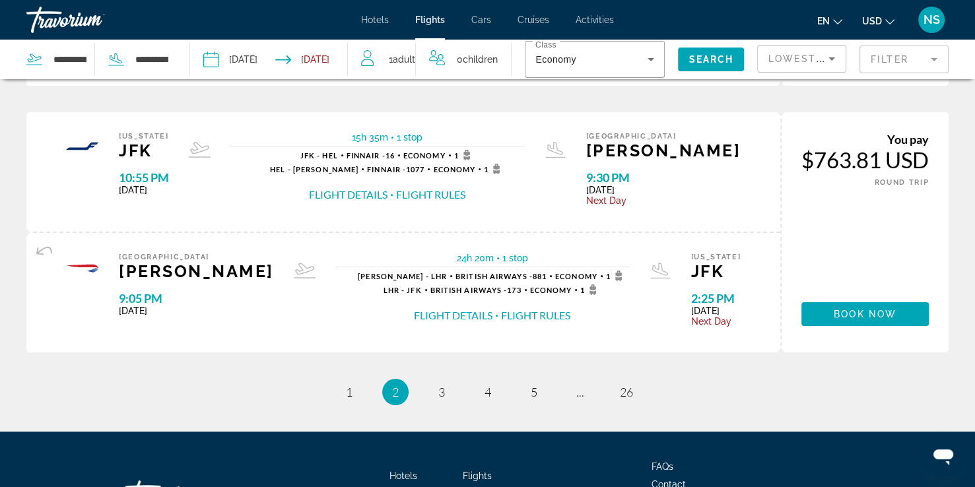
scroll to position [1346, 0]
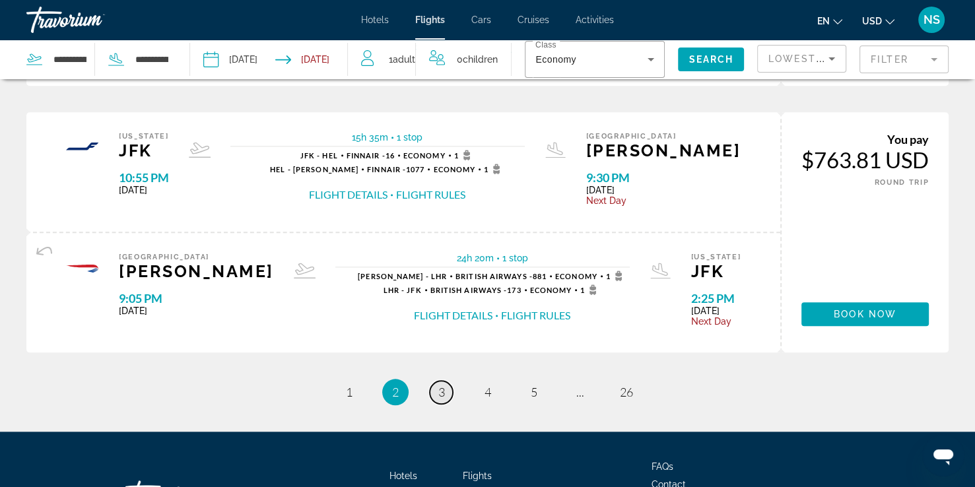
click at [441, 389] on span "3" at bounding box center [441, 392] width 7 height 15
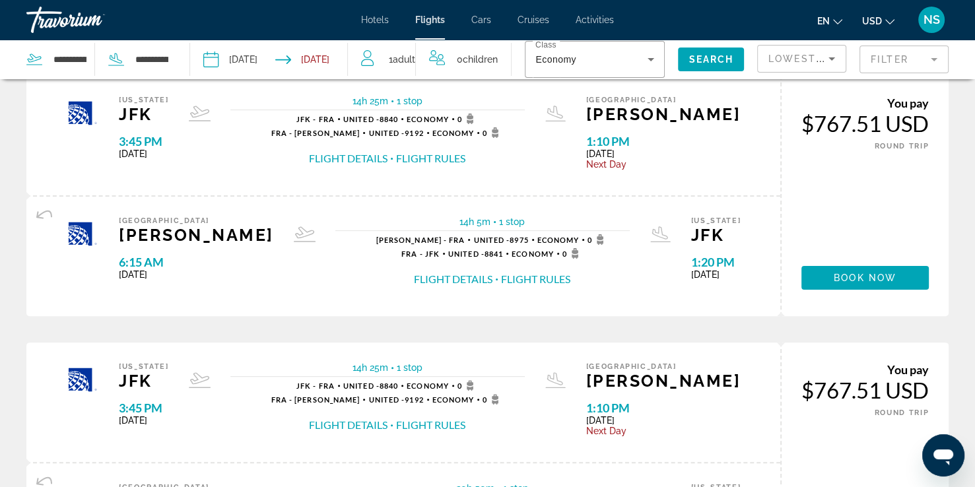
scroll to position [318, 0]
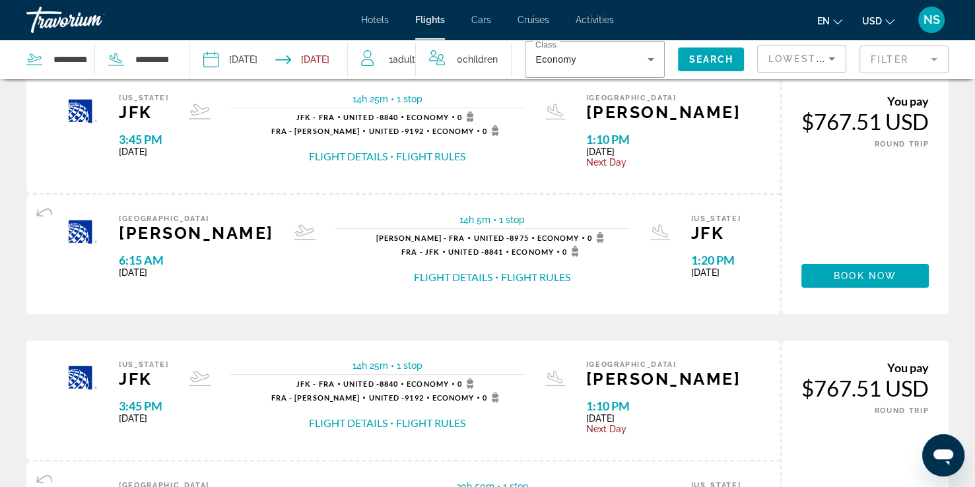
click at [384, 153] on button "Flight Details" at bounding box center [348, 156] width 79 height 15
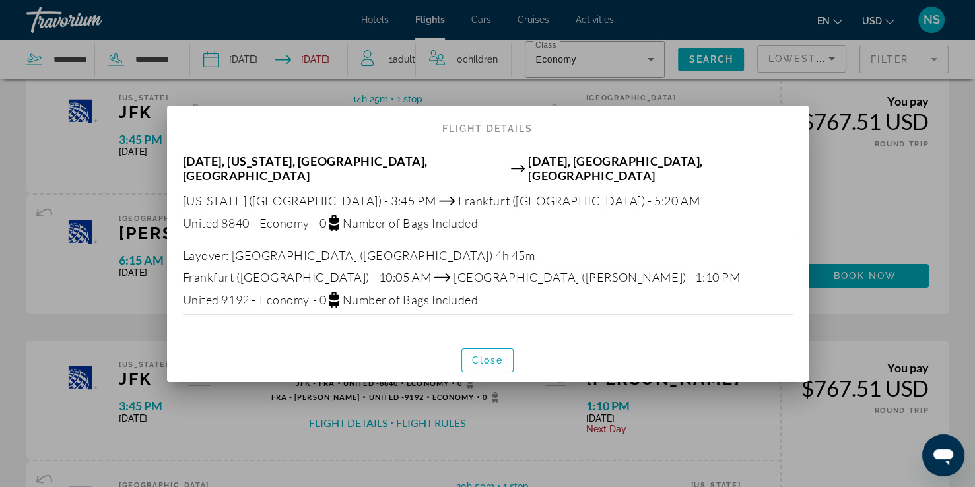
scroll to position [0, 0]
click at [480, 355] on span "Close" at bounding box center [488, 360] width 32 height 11
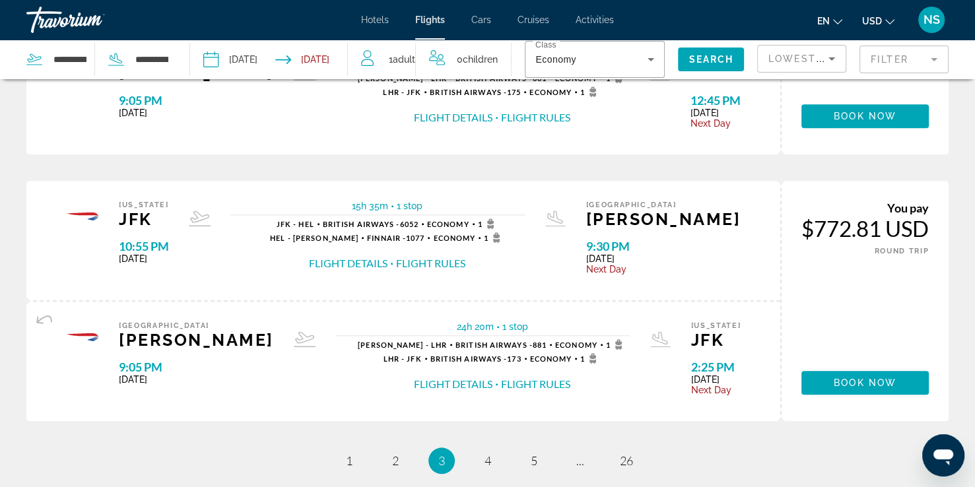
scroll to position [1350, 0]
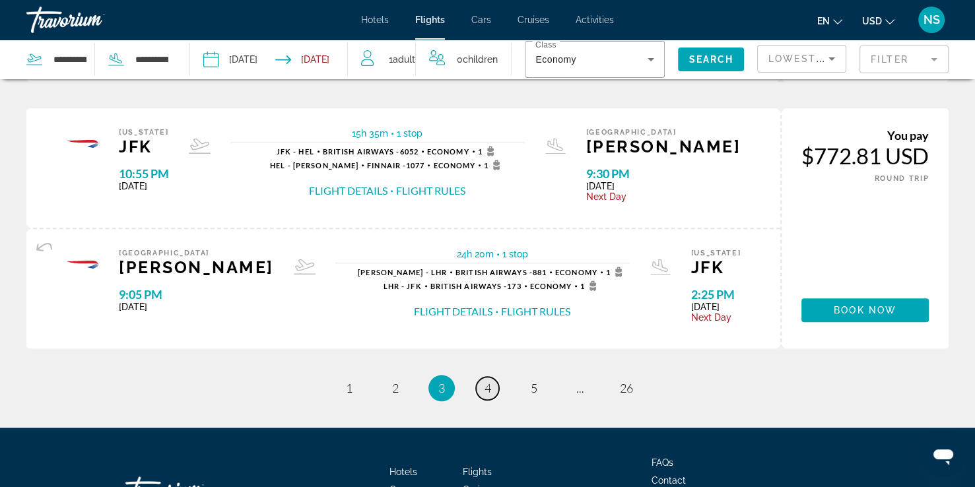
click at [487, 385] on span "4" at bounding box center [487, 388] width 7 height 15
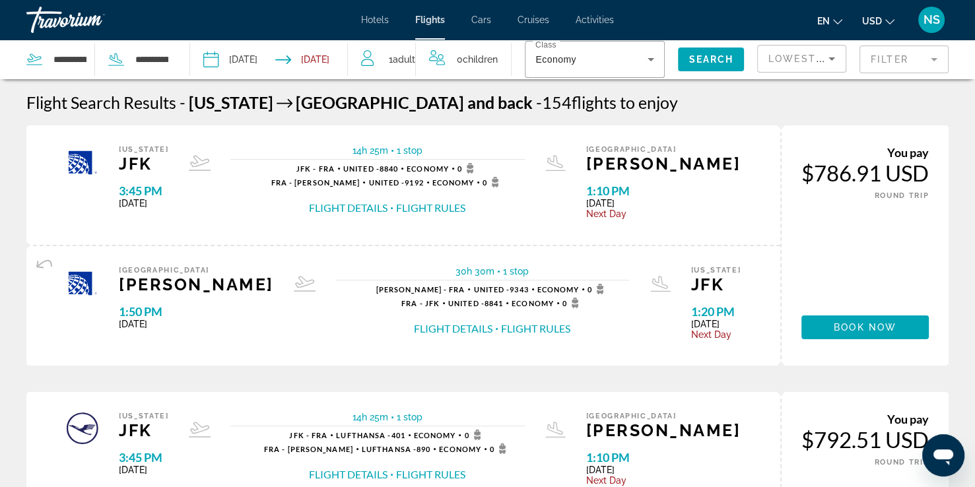
click at [387, 205] on button "Flight Details" at bounding box center [348, 208] width 79 height 15
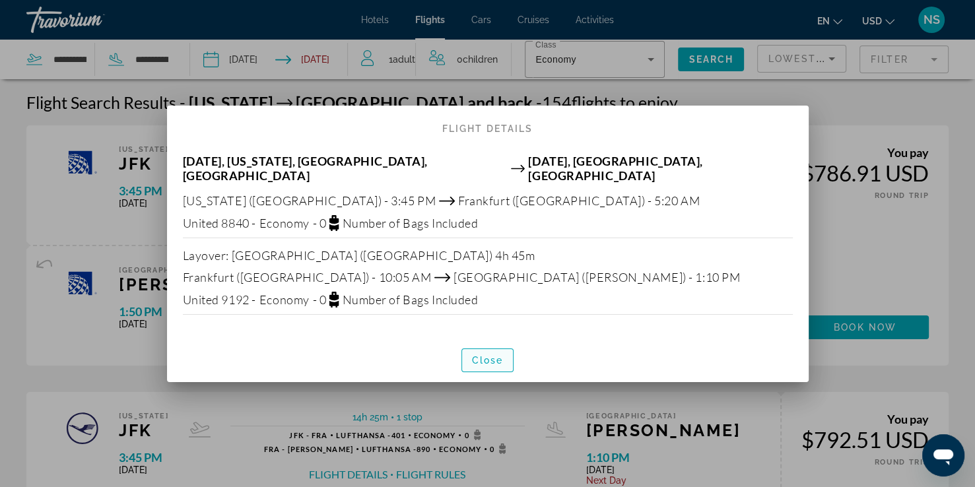
click at [487, 356] on span "Close" at bounding box center [488, 360] width 32 height 11
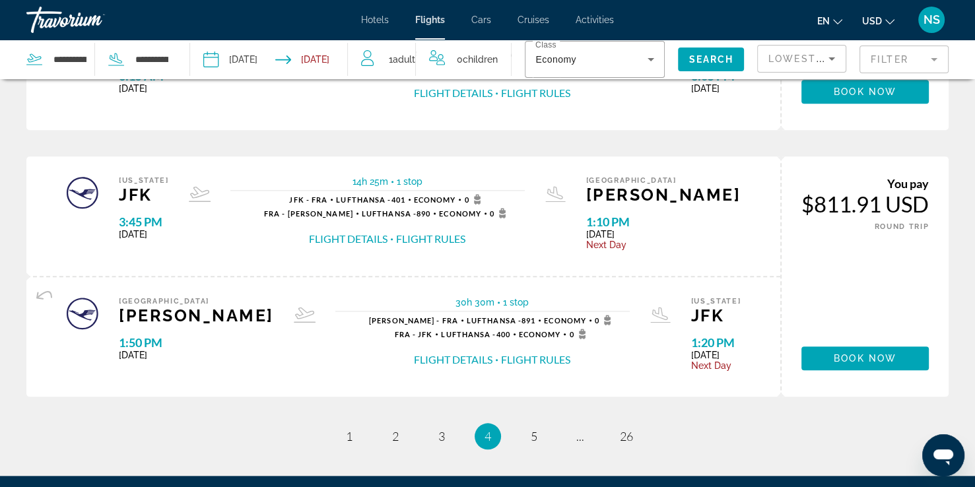
scroll to position [1300, 0]
